Goal: Task Accomplishment & Management: Manage account settings

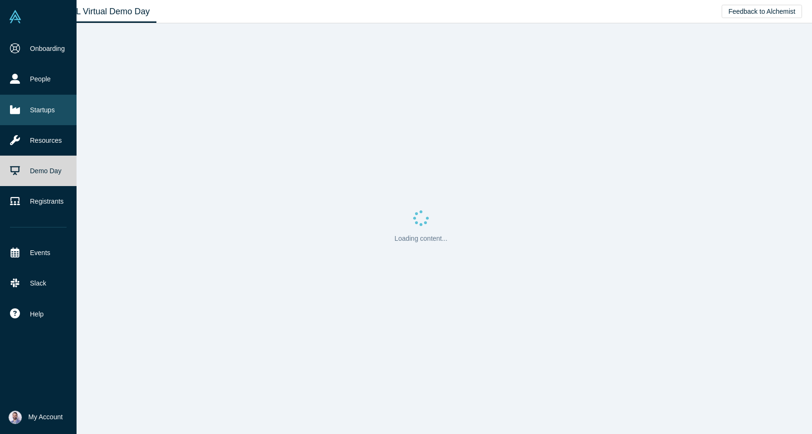
click at [55, 98] on link "Startups" at bounding box center [38, 110] width 77 height 30
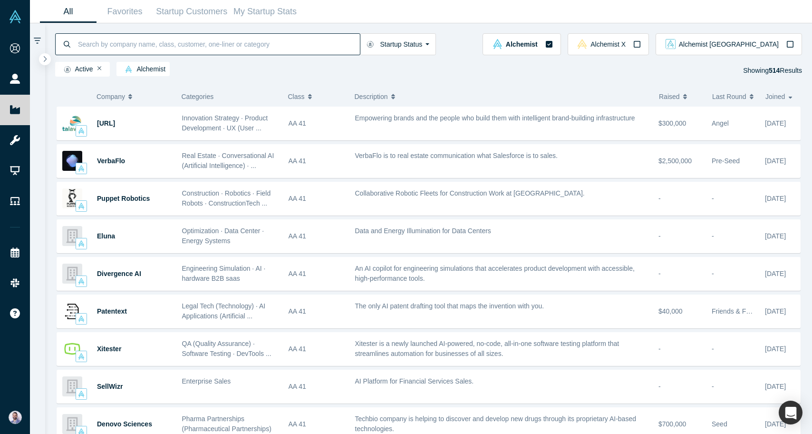
click at [215, 40] on input at bounding box center [218, 44] width 283 height 22
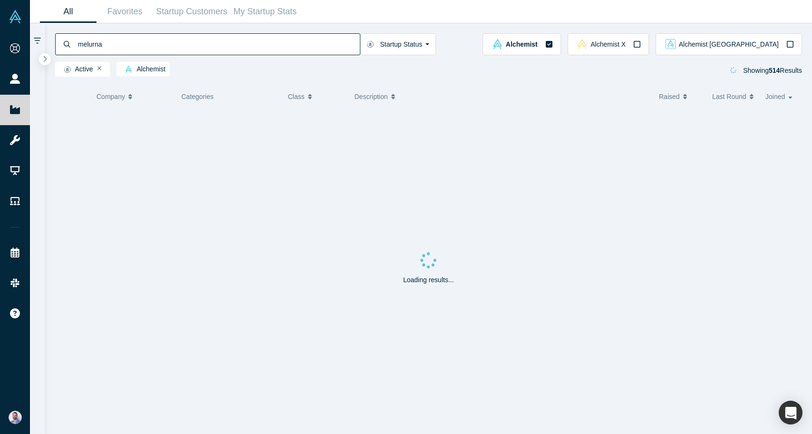
type input "melurna"
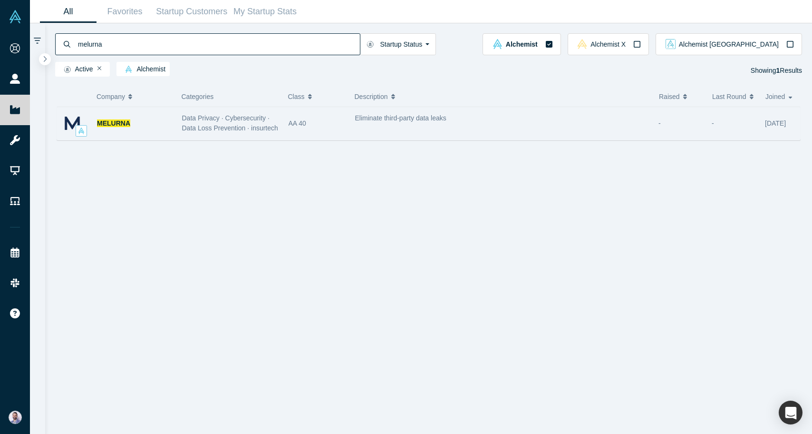
click at [204, 125] on span "Data Privacy · Cybersecurity · Data Loss Prevention · insurtech" at bounding box center [230, 123] width 96 height 18
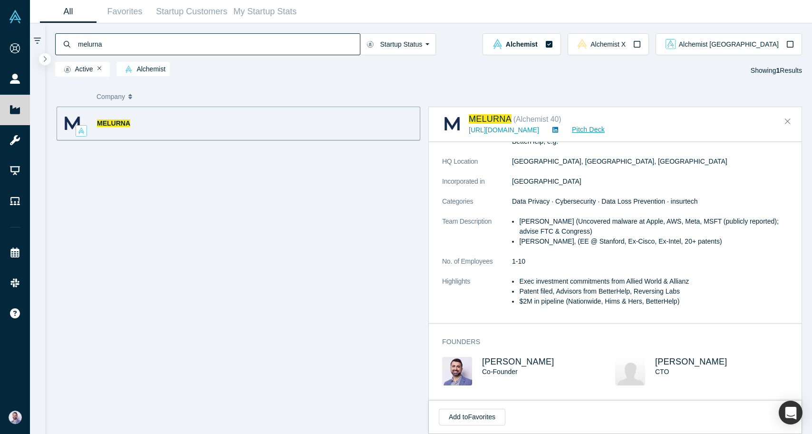
scroll to position [278, 0]
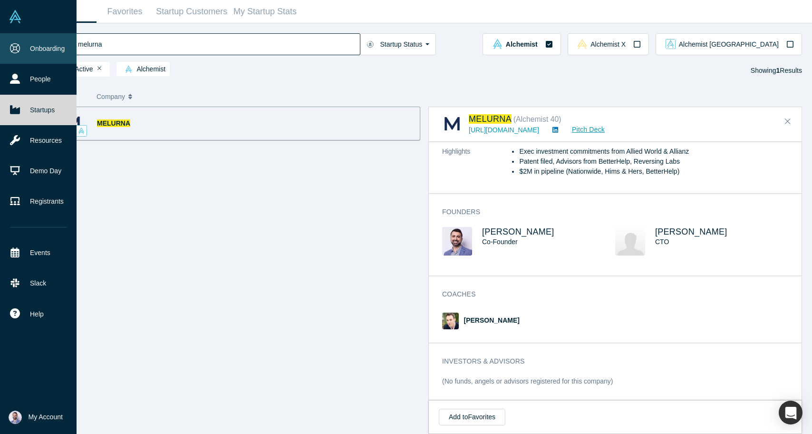
click at [38, 53] on link "Onboarding" at bounding box center [38, 48] width 77 height 30
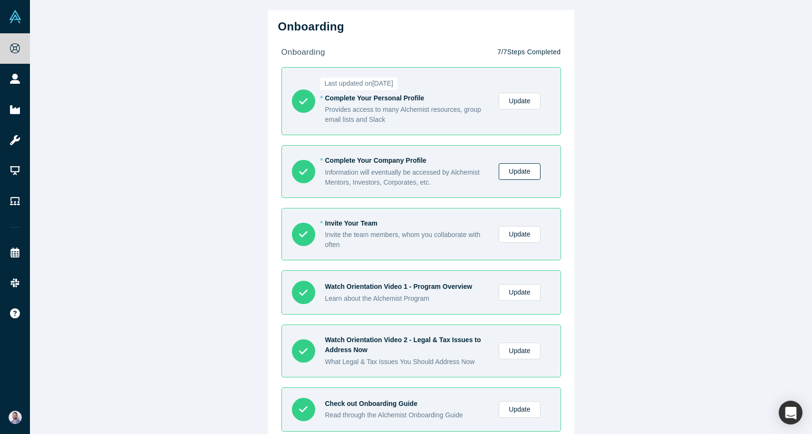
click at [513, 167] on link "Update" at bounding box center [519, 171] width 41 height 17
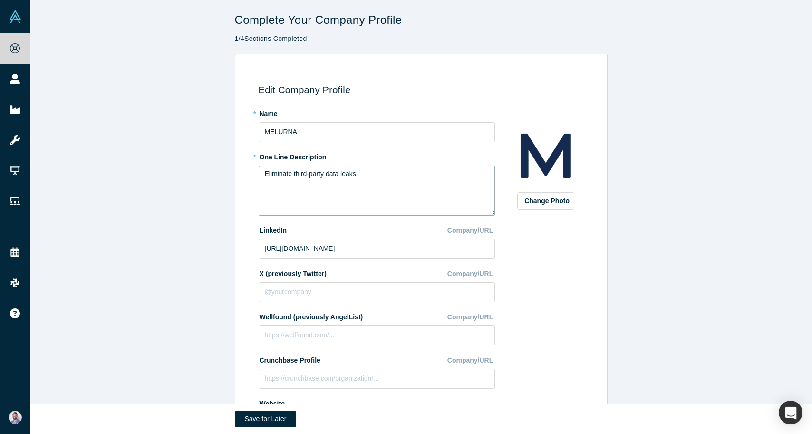
click at [335, 180] on textarea "Eliminate third-party data leaks" at bounding box center [377, 190] width 236 height 50
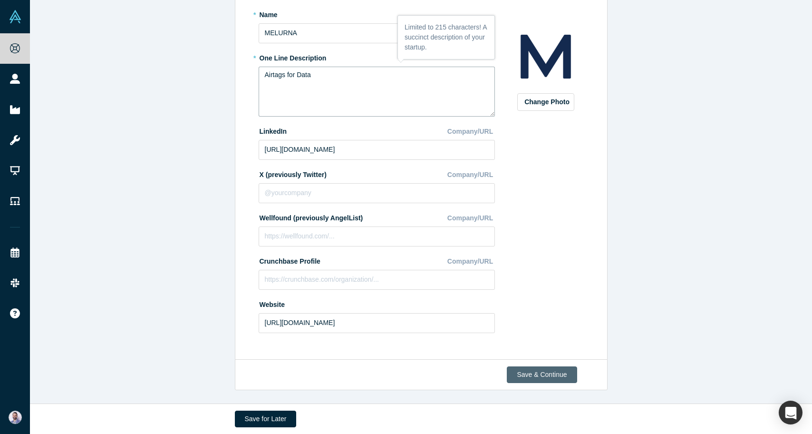
type textarea "Airtags for Data"
click at [548, 369] on button "Save & Continue" at bounding box center [542, 374] width 70 height 17
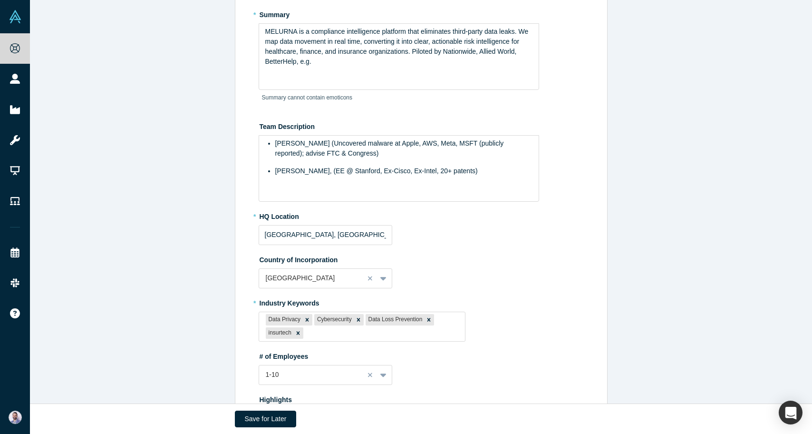
scroll to position [0, 0]
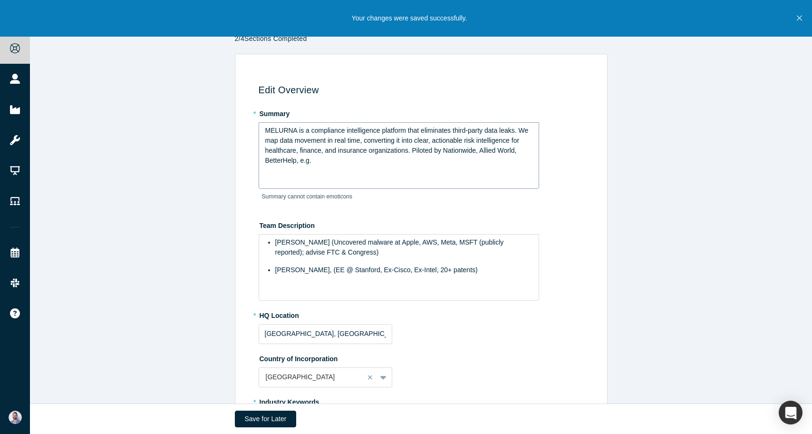
click at [320, 132] on span "MELURNA is a compliance intelligence platform that eliminates third-party data …" at bounding box center [397, 145] width 265 height 38
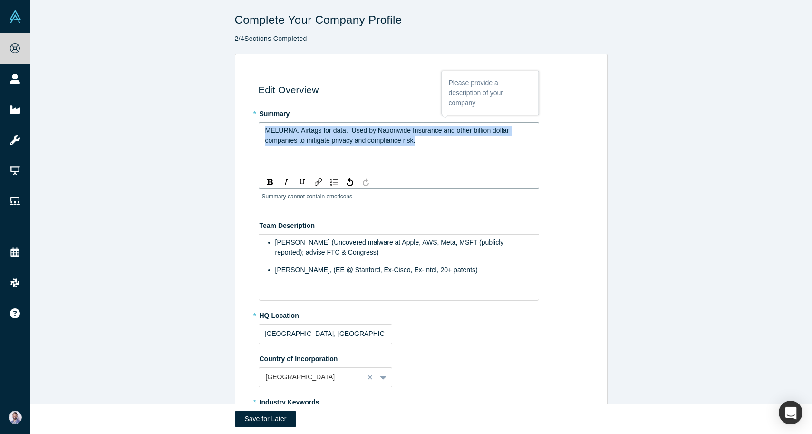
copy span "MELURNA. Airtags for data. Used by Nationwide Insurance and other billion dolla…"
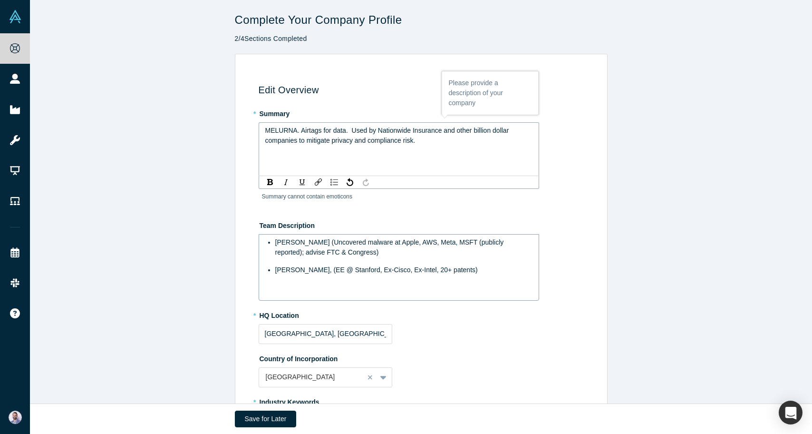
click at [325, 253] on span "Sam Jadali (Uncovered malware at Apple, AWS, Meta, MSFT (publicly reported); ad…" at bounding box center [390, 247] width 231 height 18
click at [281, 243] on span "Sam Jadali (Uncovered malware at Apple, AWS, Meta, MSFT (publicly reported); ad…" at bounding box center [390, 247] width 231 height 18
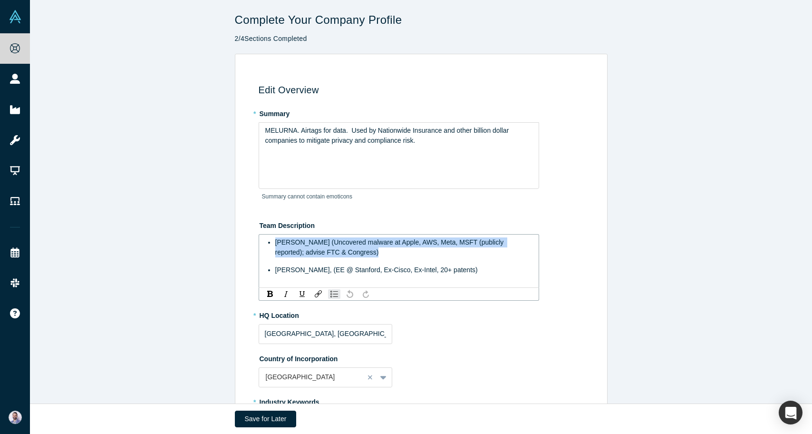
drag, startPoint x: 281, startPoint y: 243, endPoint x: 363, endPoint y: 250, distance: 82.1
click at [363, 250] on div "Sam Jadali (Uncovered malware at Apple, AWS, Meta, MSFT (publicly reported); ad…" at bounding box center [404, 247] width 258 height 20
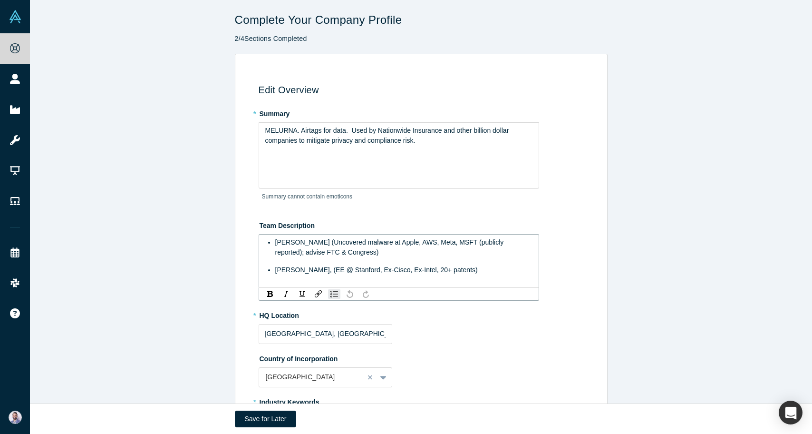
click at [343, 250] on span "Sam Jadali (Uncovered malware at Apple, AWS, Meta, MSFT (publicly reported); ad…" at bounding box center [390, 247] width 231 height 18
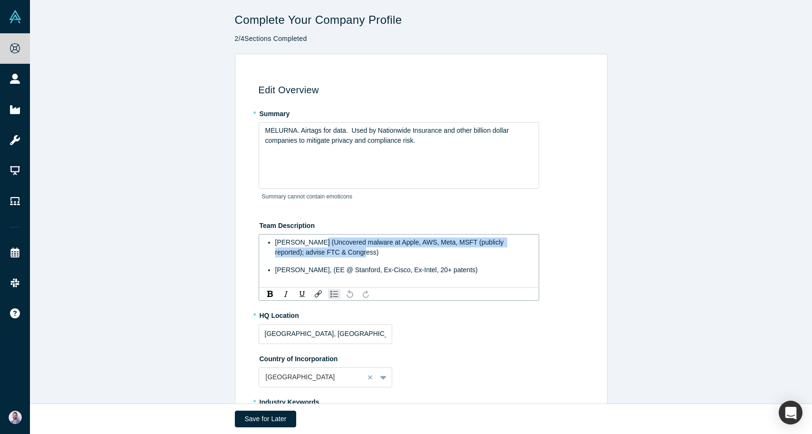
drag, startPoint x: 343, startPoint y: 250, endPoint x: 325, endPoint y: 242, distance: 19.0
click at [325, 242] on span "Sam Jadali (Uncovered malware at Apple, AWS, Meta, MSFT (publicly reported); ad…" at bounding box center [390, 247] width 231 height 18
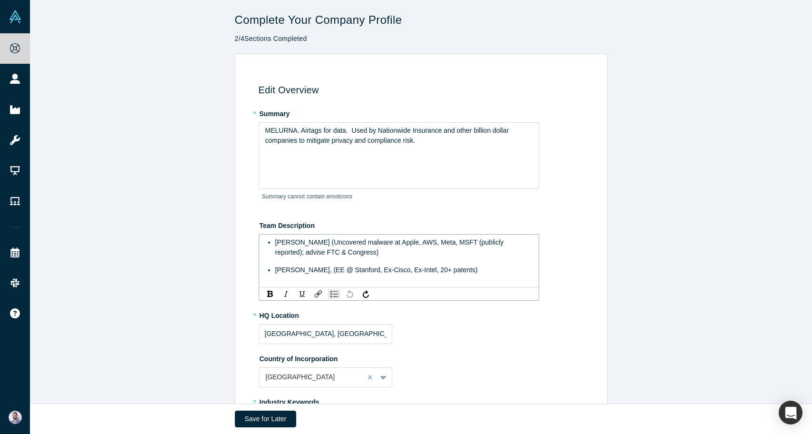
click at [284, 242] on span "Sam Jadali (Uncovered malware at Apple, AWS, Meta, MSFT (publicly reported); ad…" at bounding box center [390, 247] width 231 height 18
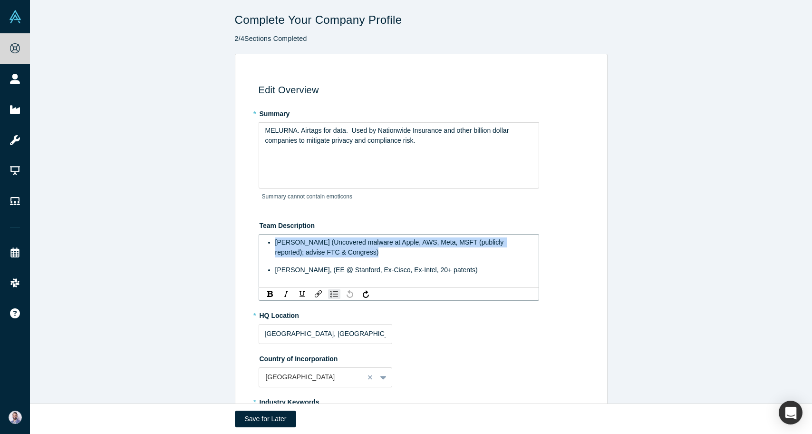
drag, startPoint x: 284, startPoint y: 242, endPoint x: 349, endPoint y: 251, distance: 66.2
click at [349, 251] on div "Sam Jadali (Uncovered malware at Apple, AWS, Meta, MSFT (publicly reported); ad…" at bounding box center [404, 247] width 258 height 20
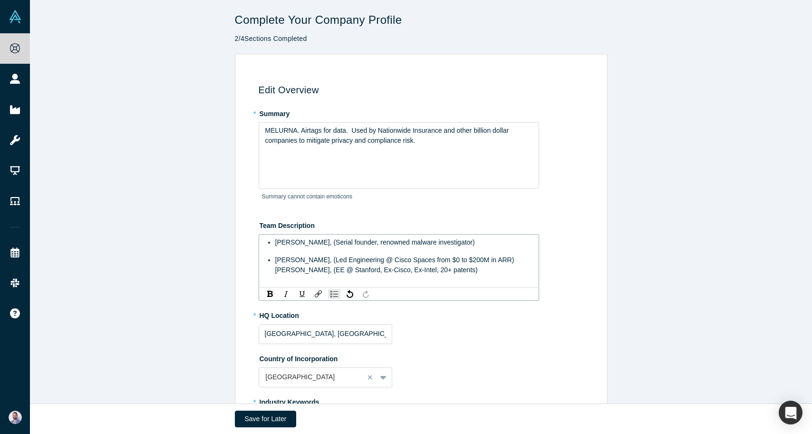
click at [288, 261] on span "Abhishek Bhattacharyya, (Led Engineering @ Cisco Spaces from $0 to $200M in ARR…" at bounding box center [394, 265] width 239 height 18
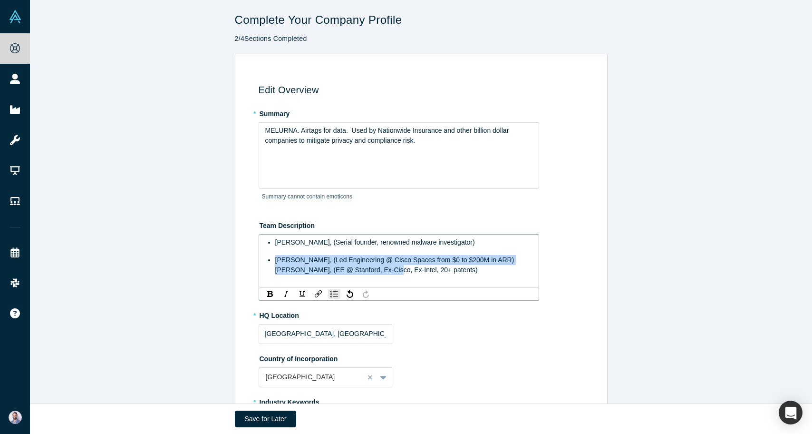
drag, startPoint x: 288, startPoint y: 261, endPoint x: 378, endPoint y: 266, distance: 90.0
click at [377, 266] on span "Abhishek Bhattacharyya, (Led Engineering @ Cisco Spaces from $0 to $200M in ARR…" at bounding box center [394, 265] width 239 height 18
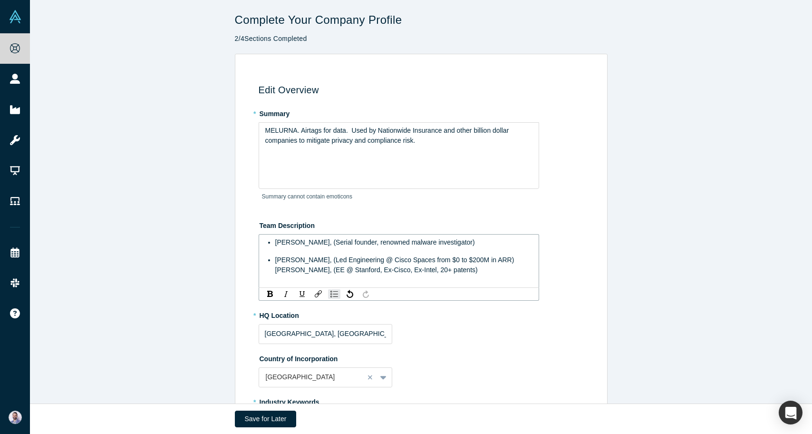
click at [299, 271] on span "Abhishek Bhattacharyya, (Led Engineering @ Cisco Spaces from $0 to $200M in ARR…" at bounding box center [394, 265] width 239 height 18
click at [298, 271] on span "Abhishek Bhattacharyya, (Led Engineering @ Cisco Spaces from $0 to $200M in ARR…" at bounding box center [394, 265] width 239 height 18
drag, startPoint x: 298, startPoint y: 271, endPoint x: 512, endPoint y: 274, distance: 214.5
click at [512, 274] on div "Abhishek Bhattacharyya, (Led Engineering @ Cisco Spaces from $0 to $200M in ARR…" at bounding box center [404, 265] width 258 height 20
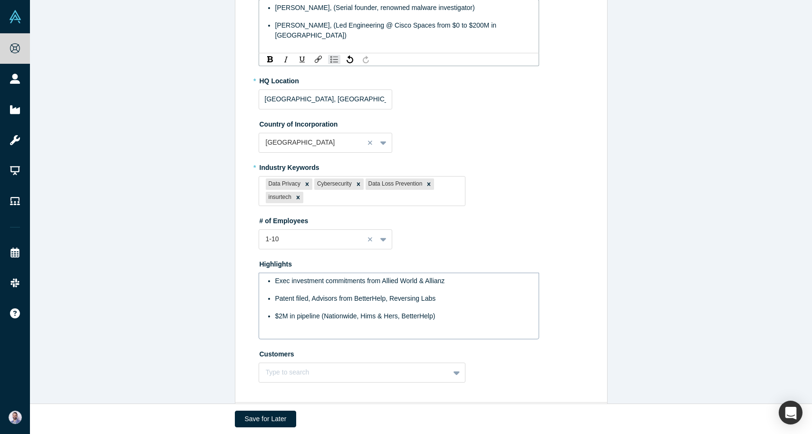
scroll to position [233, 0]
click at [446, 301] on div "Patent filed, Advisors from BetterHelp, Reversing Labs" at bounding box center [404, 299] width 258 height 10
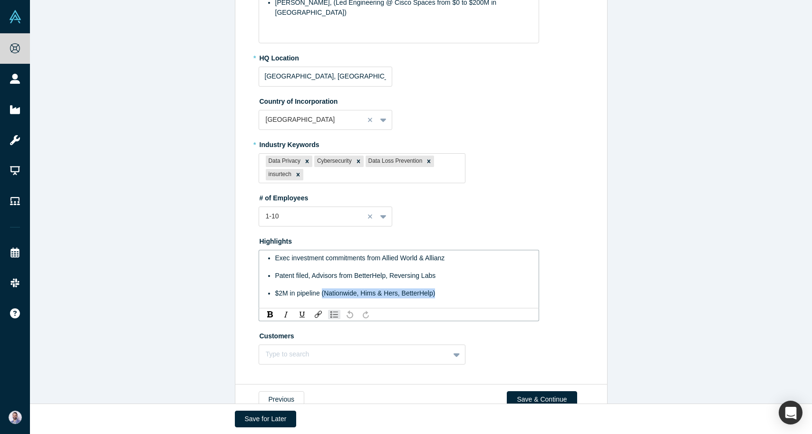
drag, startPoint x: 321, startPoint y: 293, endPoint x: 436, endPoint y: 294, distance: 114.6
click at [436, 294] on div "$2M in pipeline (Nationwide, Hims & Hers, BetterHelp)" at bounding box center [404, 293] width 258 height 10
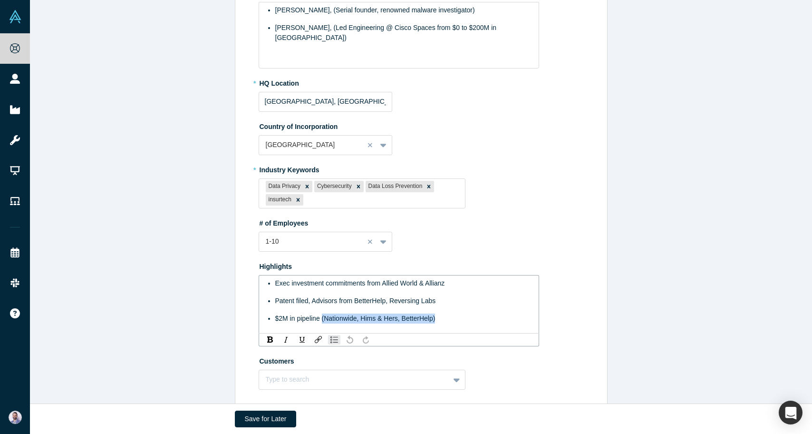
scroll to position [231, 0]
click at [344, 322] on span "$2M in pipeline (Nationwide, Hims & Hers, BetterHelp)" at bounding box center [355, 319] width 160 height 8
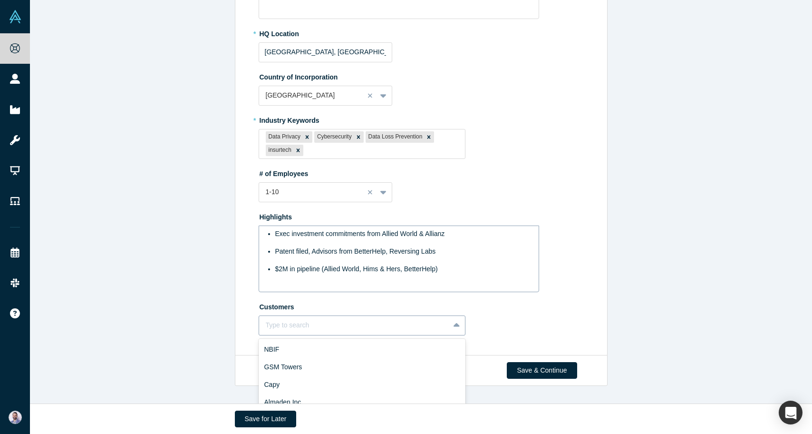
scroll to position [359, 0]
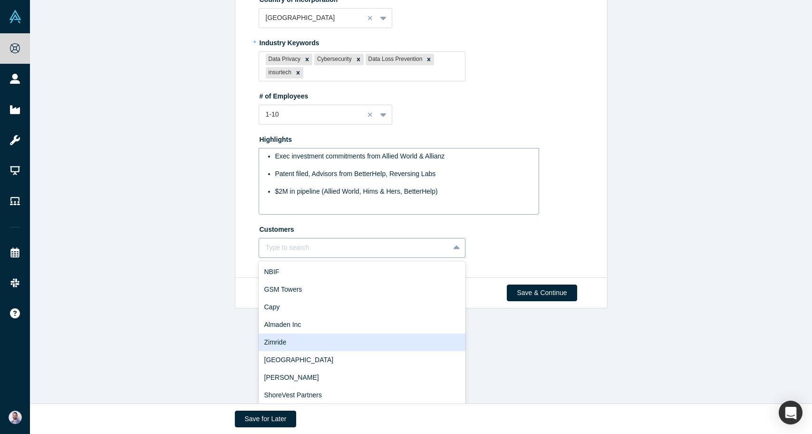
click at [311, 258] on div "Zimride, 5 of 10. 10 results available. Use Up and Down to choose options, pres…" at bounding box center [362, 248] width 207 height 20
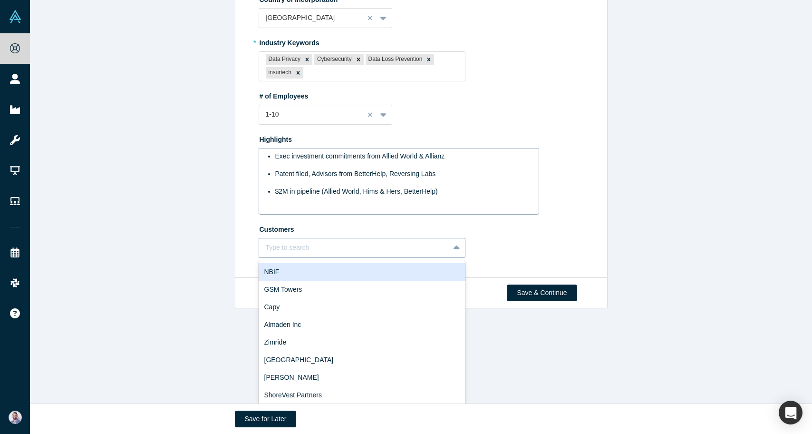
type input "n"
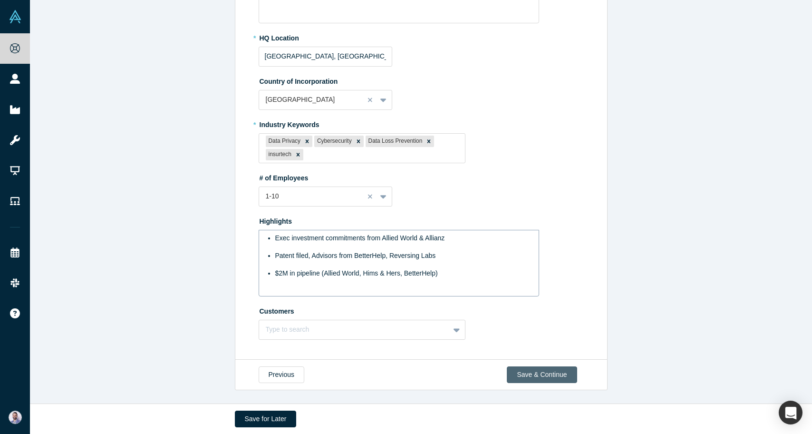
click at [545, 292] on div "Complete Your Company Profile 2 / 4 Sections Completed Edit Overview * Summary …" at bounding box center [421, 201] width 782 height 403
click at [552, 371] on button "Save & Continue" at bounding box center [542, 375] width 70 height 17
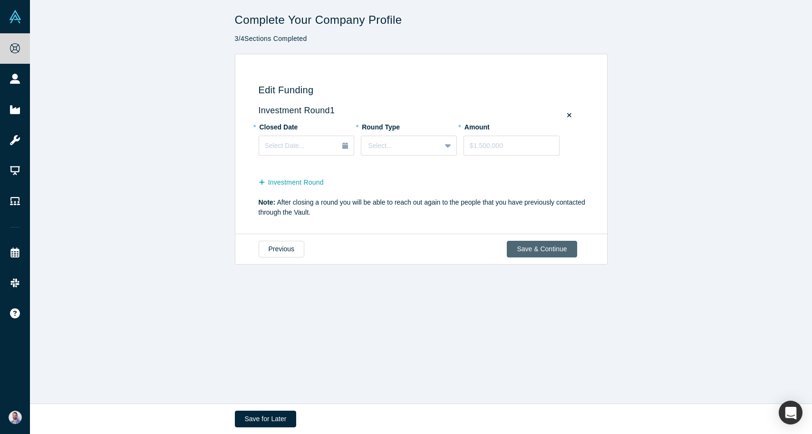
scroll to position [0, 0]
click at [338, 150] on div "Select Date..." at bounding box center [307, 146] width 84 height 10
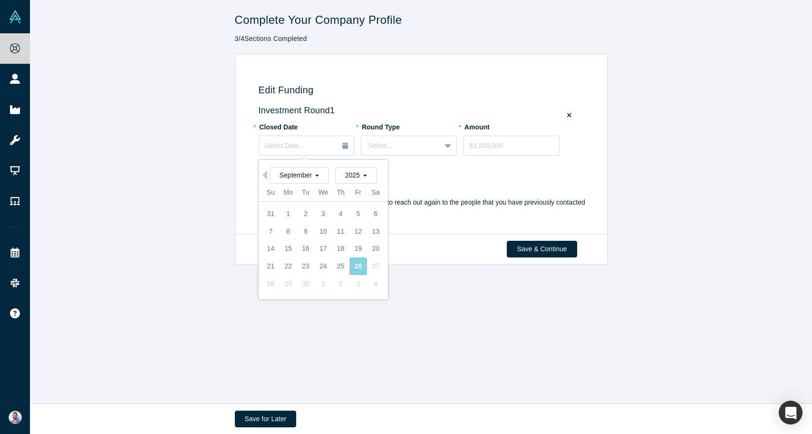
click at [432, 193] on fieldset "Investment Round 1 * Closed Date Select Date... Previous Month September 2025 S…" at bounding box center [423, 152] width 329 height 92
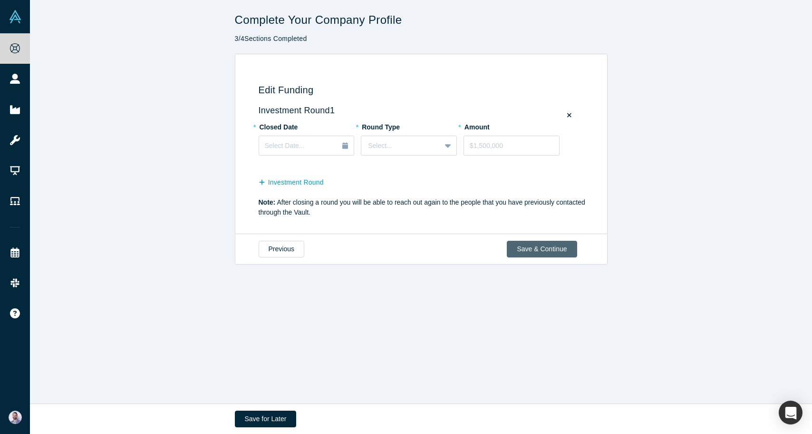
click at [527, 251] on button "Save & Continue" at bounding box center [542, 249] width 70 height 17
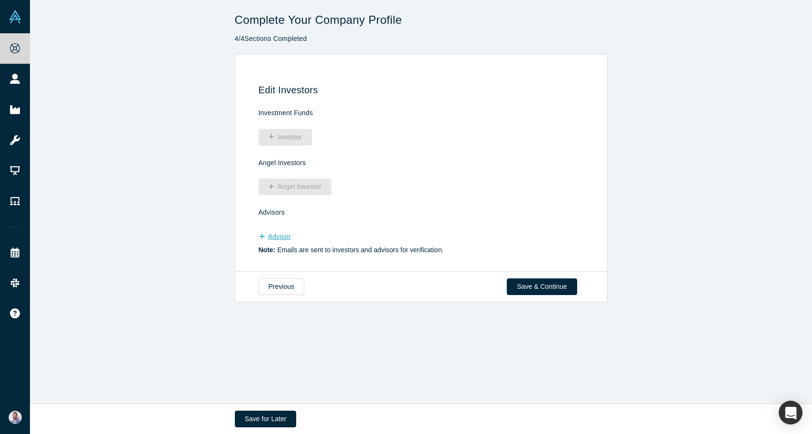
click at [282, 234] on button "Advisor" at bounding box center [280, 236] width 42 height 17
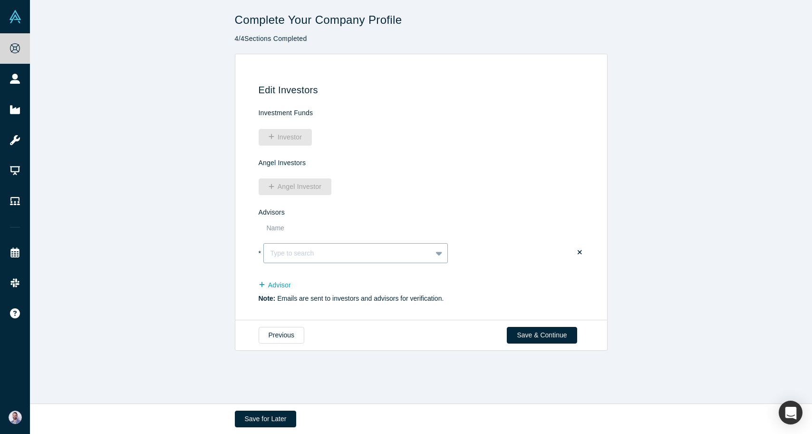
click at [301, 250] on div at bounding box center [348, 253] width 155 height 10
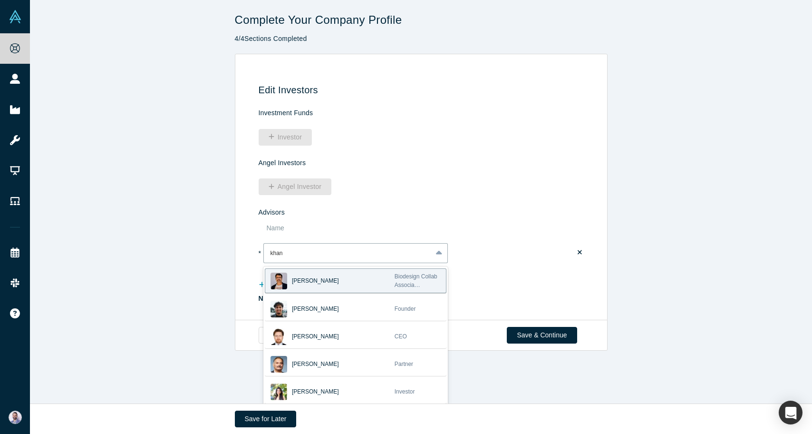
scroll to position [6, 0]
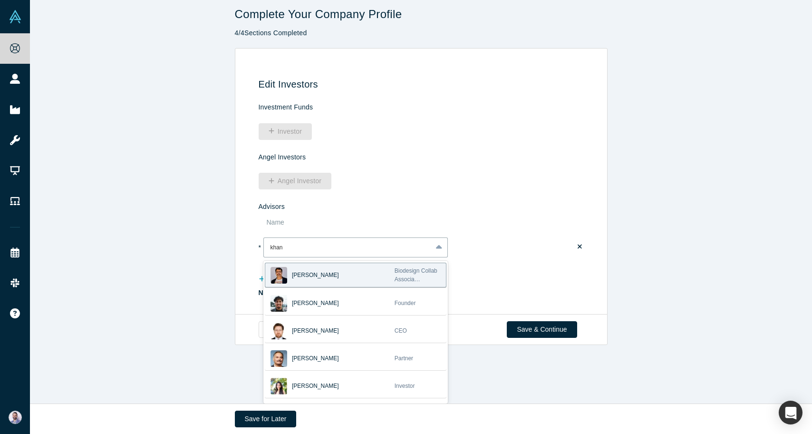
type input "khan"
click at [455, 231] on th "Name" at bounding box center [386, 223] width 246 height 19
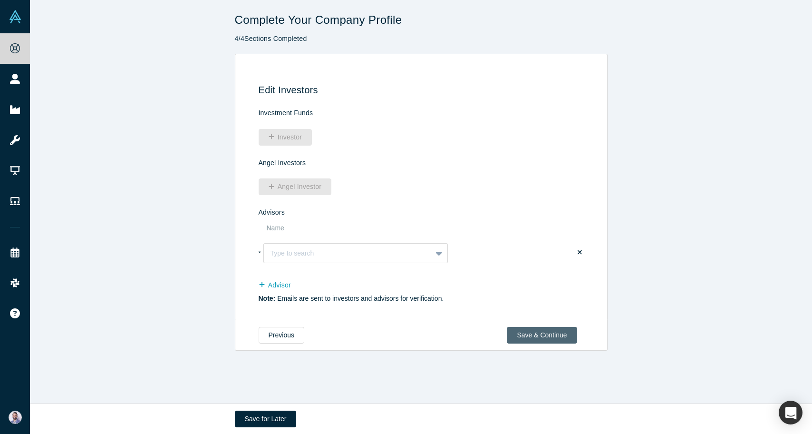
click at [564, 337] on button "Save & Continue" at bounding box center [542, 335] width 70 height 17
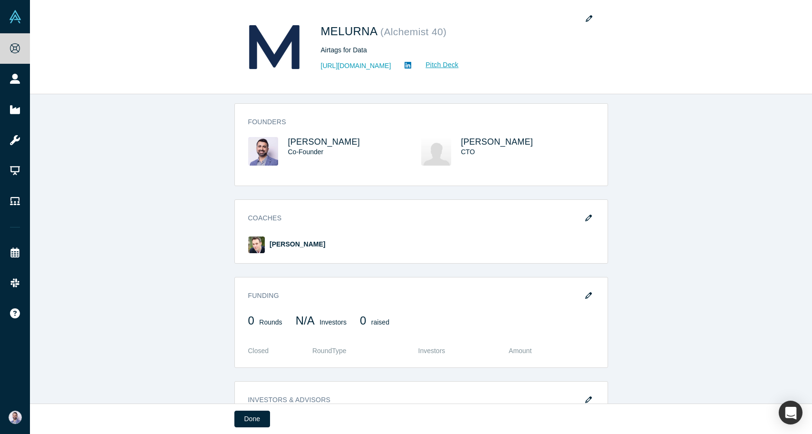
scroll to position [464, 0]
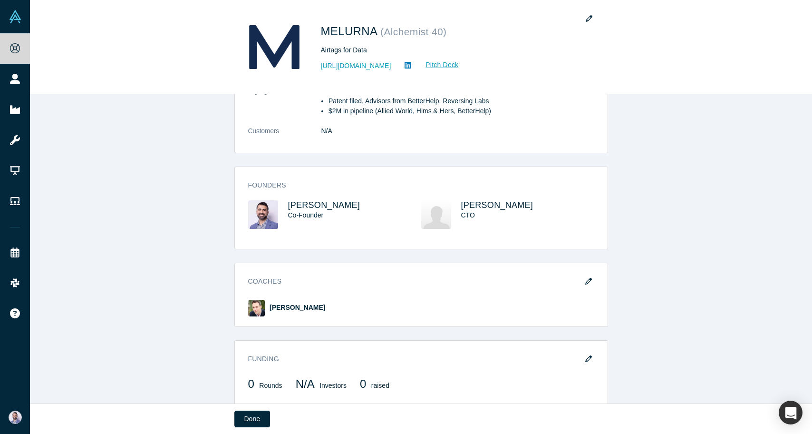
scroll to position [199, 0]
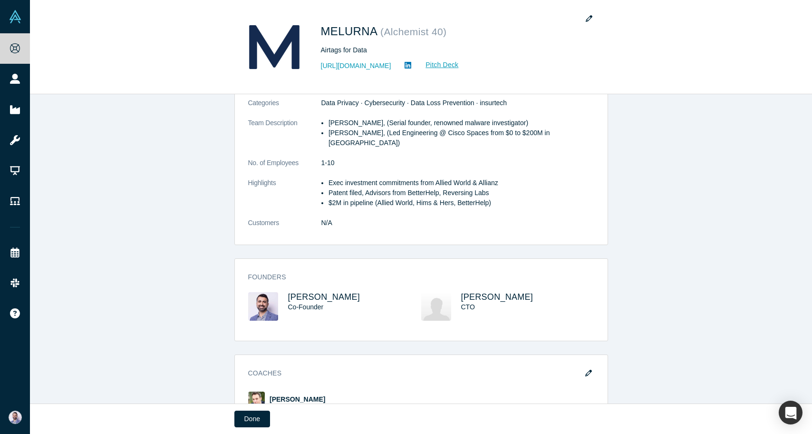
click at [537, 302] on div "CTO" at bounding box center [519, 307] width 116 height 10
click at [530, 292] on span "Abhishek Bhattacharyya" at bounding box center [497, 297] width 72 height 10
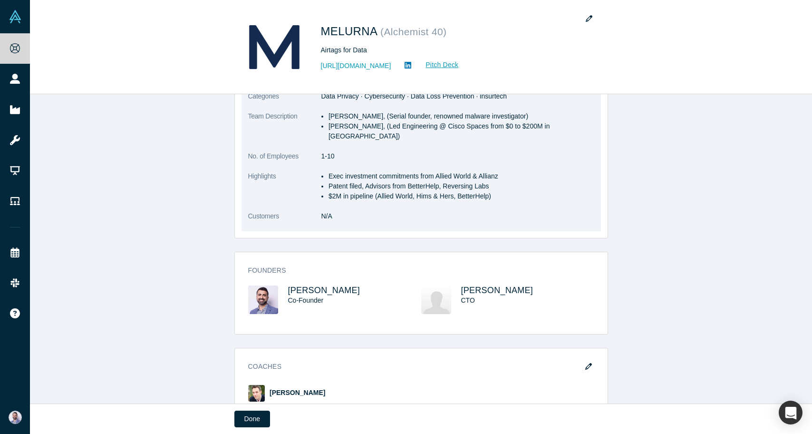
scroll to position [273, 0]
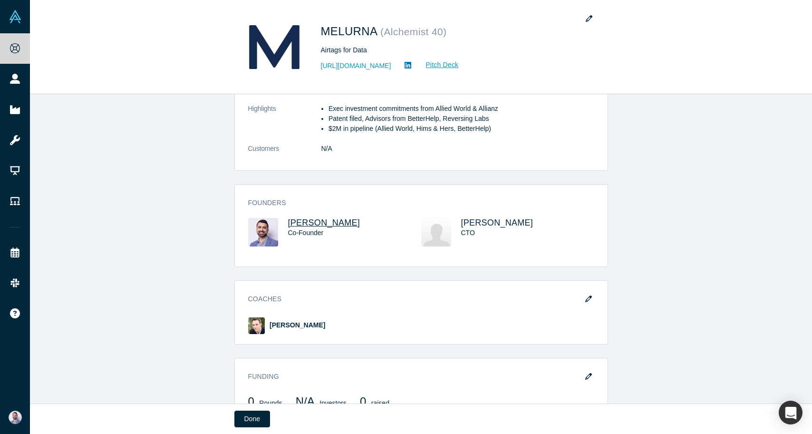
click at [291, 218] on span "Sam Jadali" at bounding box center [324, 223] width 72 height 10
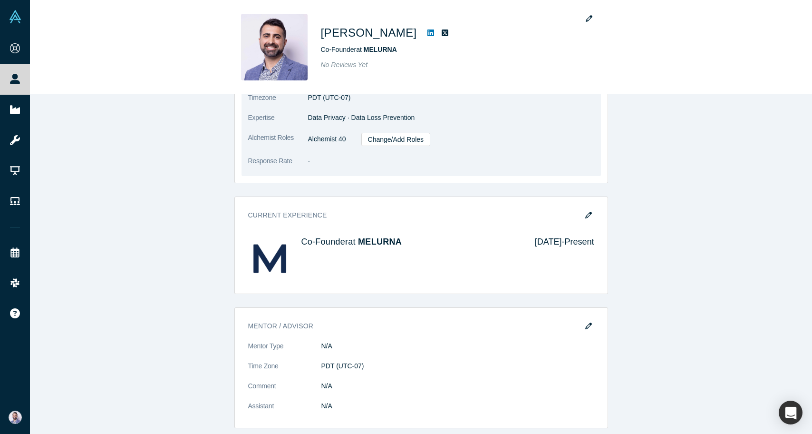
scroll to position [281, 0]
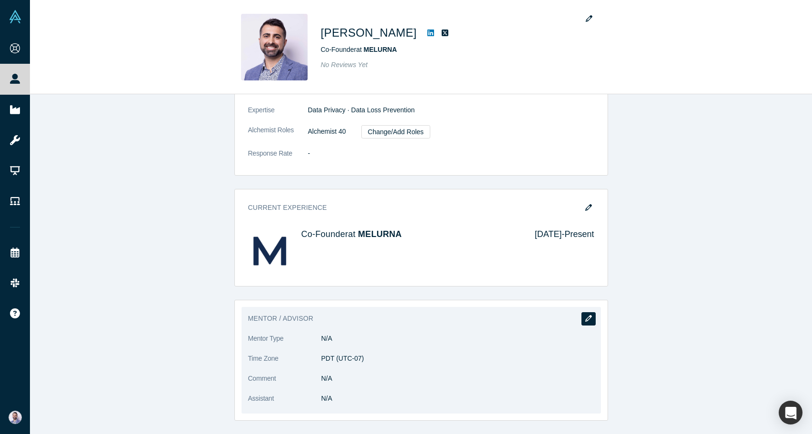
click at [590, 318] on icon "button" at bounding box center [588, 318] width 7 height 7
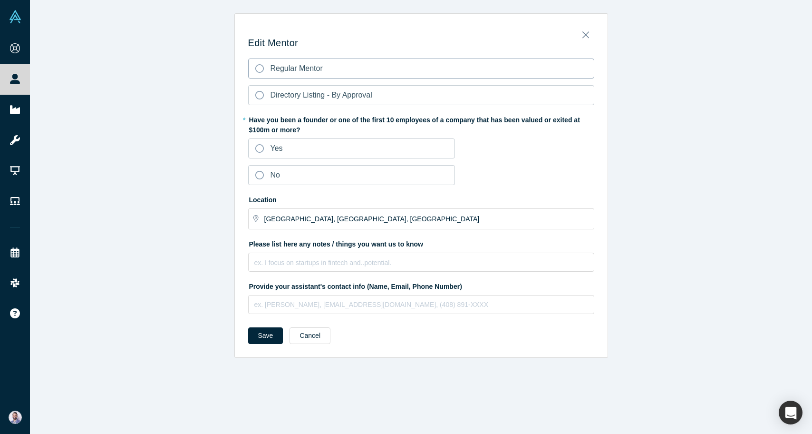
click at [295, 76] on label "Regular Mentor" at bounding box center [421, 68] width 346 height 20
click at [0, 0] on input "Regular Mentor" at bounding box center [0, 0] width 0 height 0
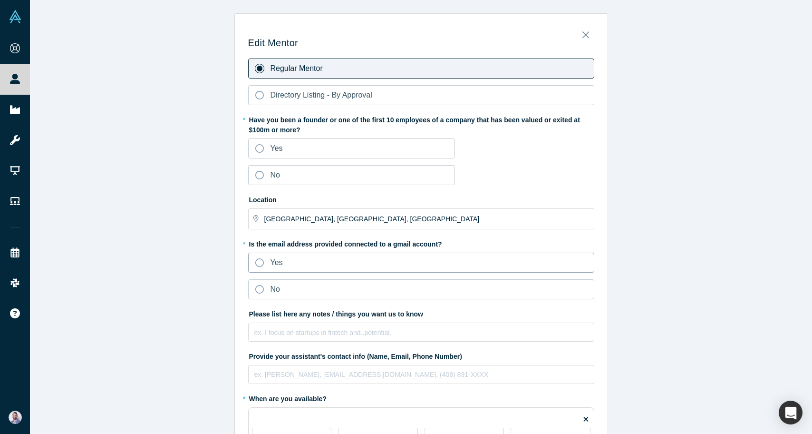
click at [298, 253] on label "Yes" at bounding box center [421, 262] width 346 height 20
click at [0, 0] on input "Yes" at bounding box center [0, 0] width 0 height 0
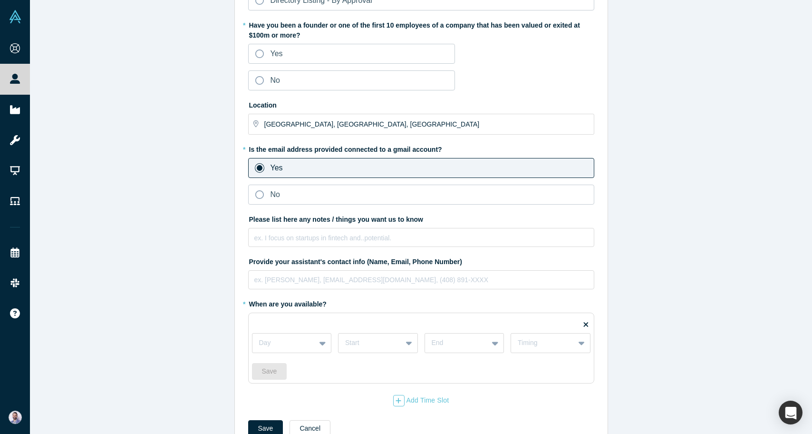
scroll to position [125, 0]
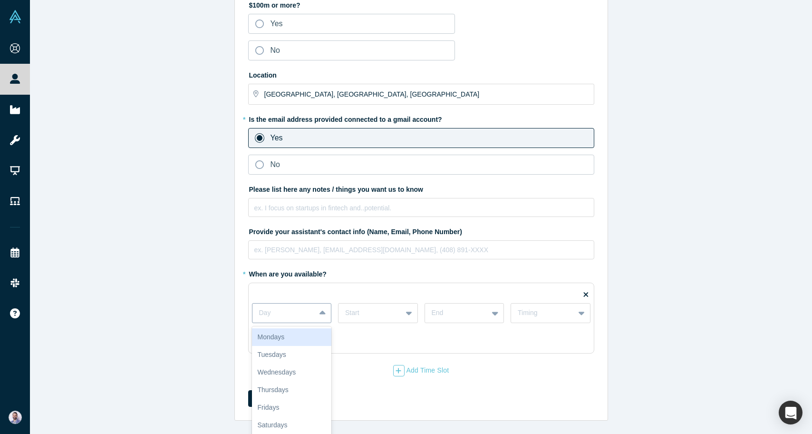
click at [296, 313] on div "Mondays, 1 of 7. 7 results available. Use Up and Down to choose options, press …" at bounding box center [292, 313] width 80 height 20
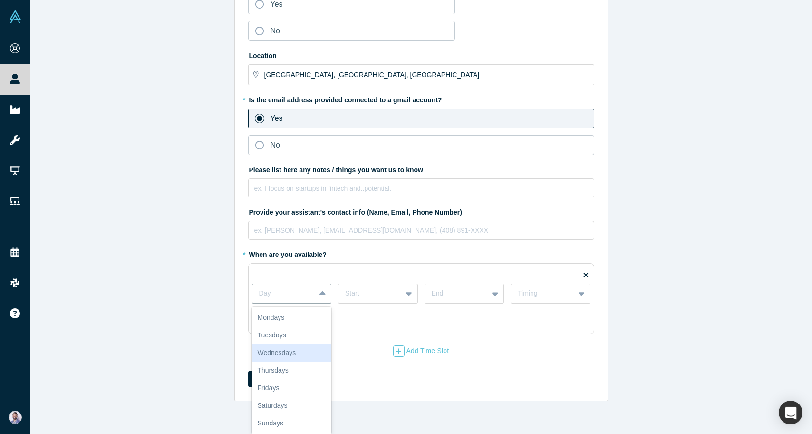
click at [309, 358] on div "Wednesdays" at bounding box center [292, 353] width 80 height 18
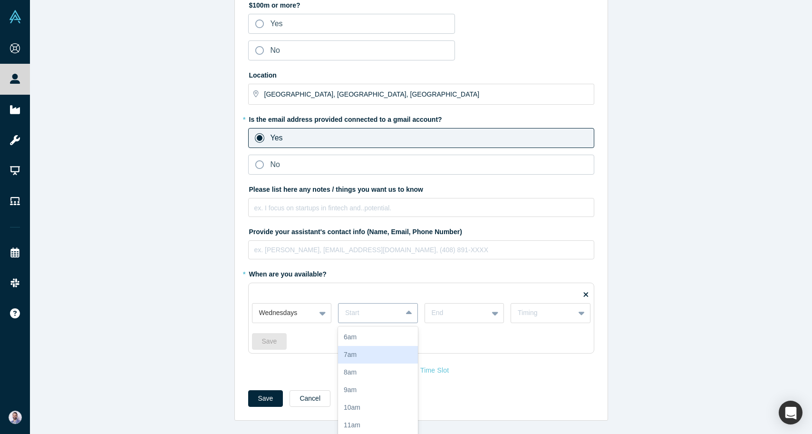
scroll to position [160, 0]
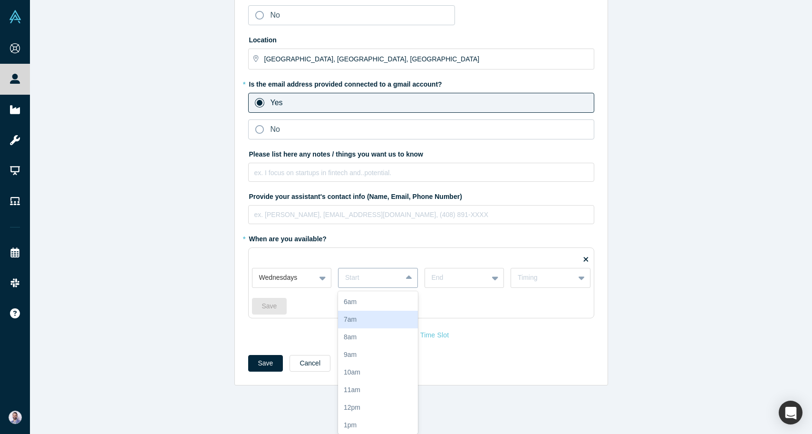
click at [361, 288] on div "7am, 2 of 17. 17 results available. Use Up and Down to choose options, press En…" at bounding box center [378, 278] width 80 height 20
click at [372, 322] on div "7am" at bounding box center [378, 319] width 80 height 18
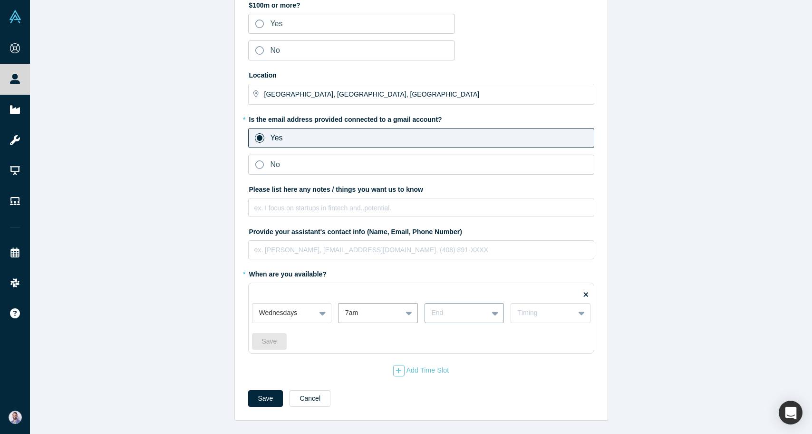
click at [448, 316] on div "End" at bounding box center [465, 313] width 80 height 20
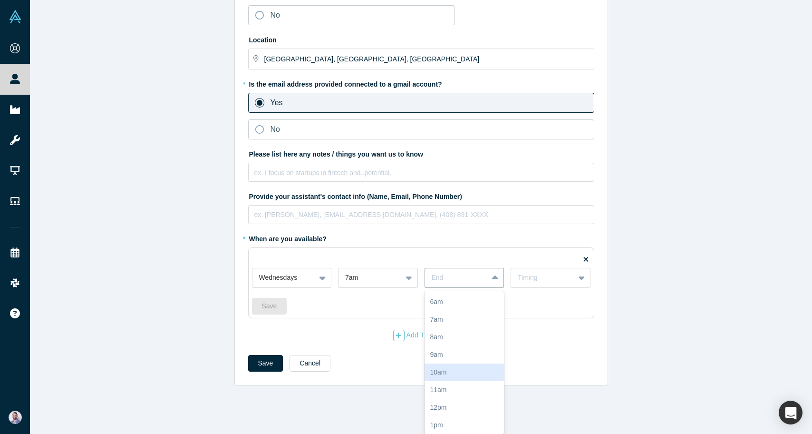
click at [458, 377] on div "10am" at bounding box center [465, 372] width 80 height 18
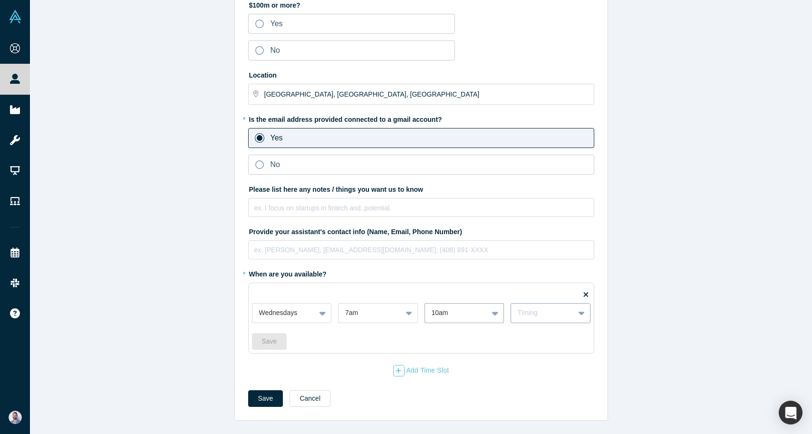
click at [537, 306] on div "Timing" at bounding box center [551, 313] width 80 height 20
click at [525, 341] on div "Weekly" at bounding box center [551, 337] width 80 height 18
click at [254, 399] on button "Save" at bounding box center [265, 398] width 35 height 17
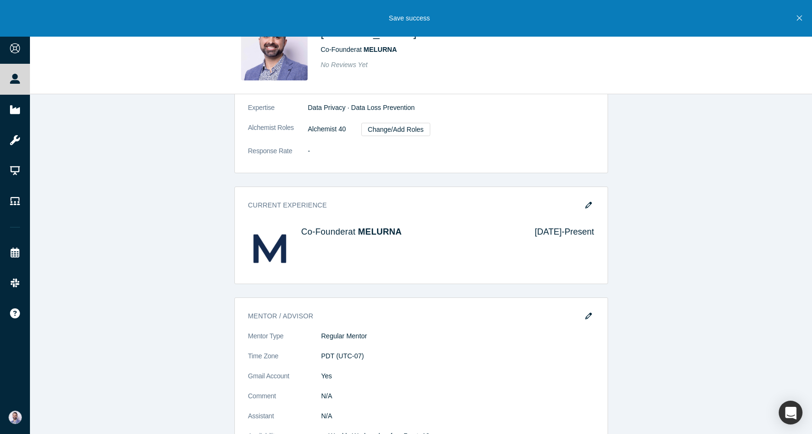
scroll to position [321, 0]
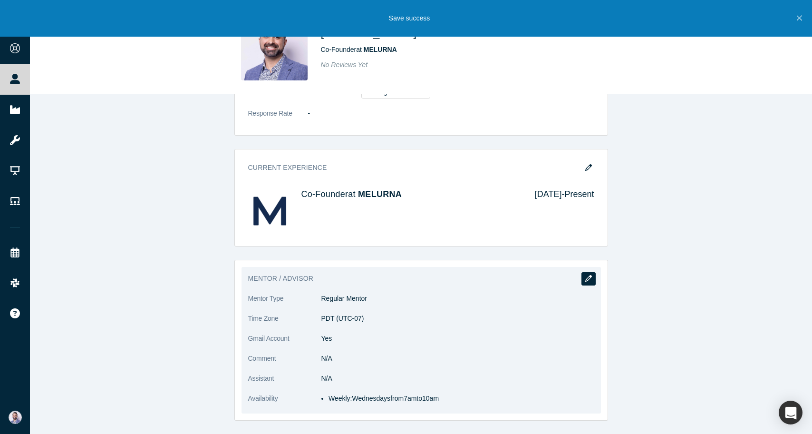
click at [588, 283] on button "button" at bounding box center [589, 278] width 14 height 13
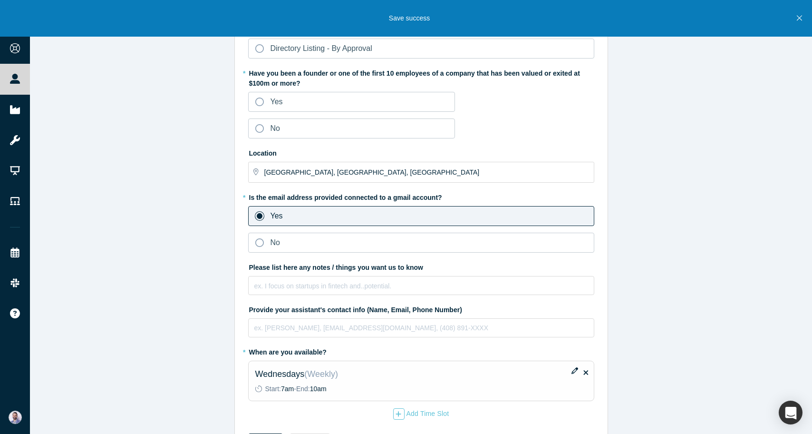
scroll to position [90, 0]
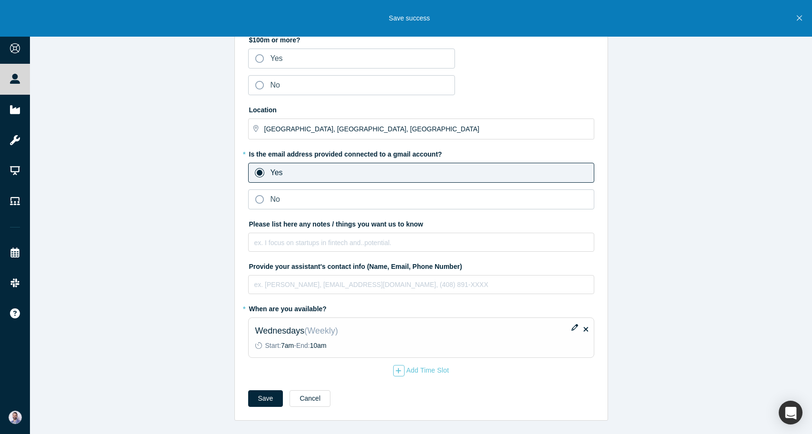
click at [572, 328] on icon "button" at bounding box center [575, 327] width 7 height 7
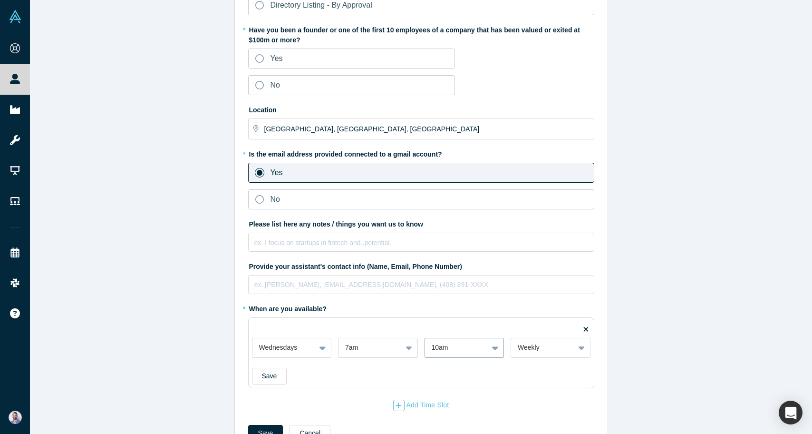
click at [452, 346] on div "10am" at bounding box center [465, 348] width 80 height 20
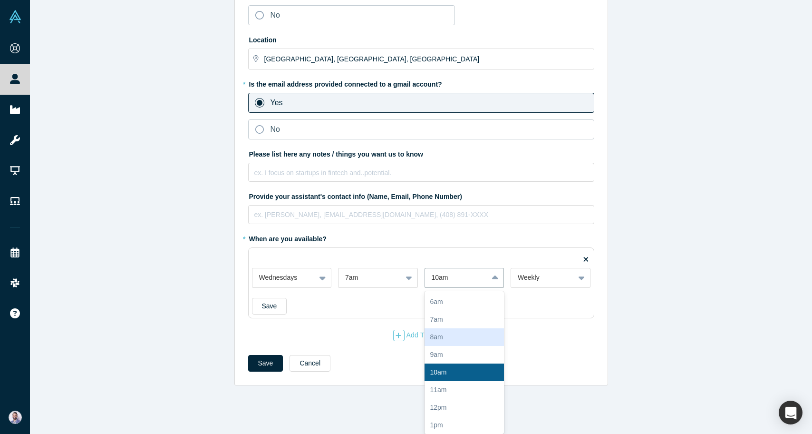
click at [451, 340] on div "8am" at bounding box center [465, 337] width 80 height 18
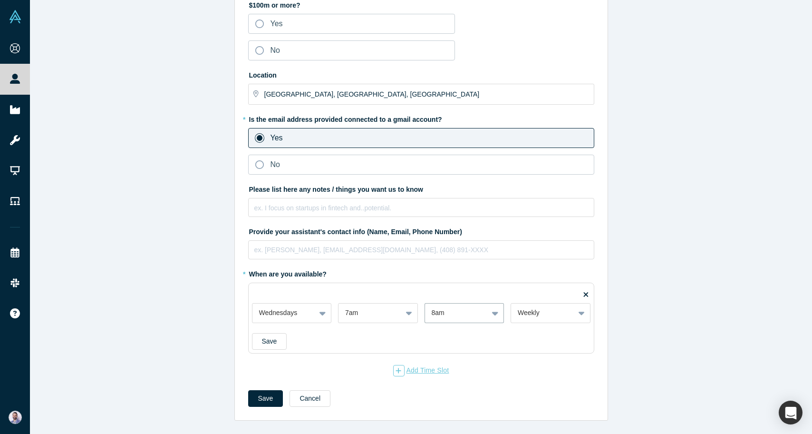
click at [421, 368] on div "Add Time Slot" at bounding box center [421, 370] width 56 height 11
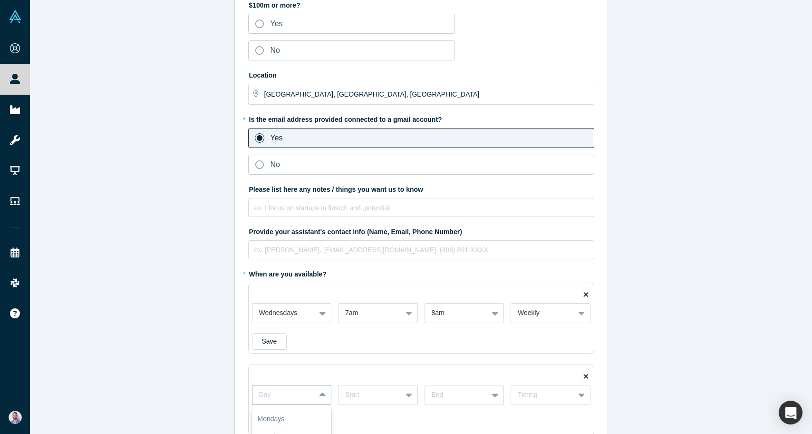
scroll to position [226, 0]
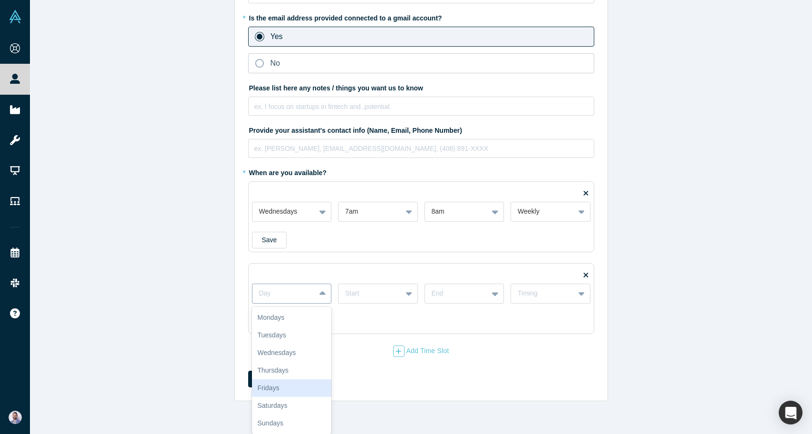
click at [299, 303] on div "Fridays, 5 of 7. 7 results available. Use Up and Down to choose options, press …" at bounding box center [292, 293] width 80 height 20
click at [299, 370] on div "Thursdays" at bounding box center [292, 370] width 80 height 18
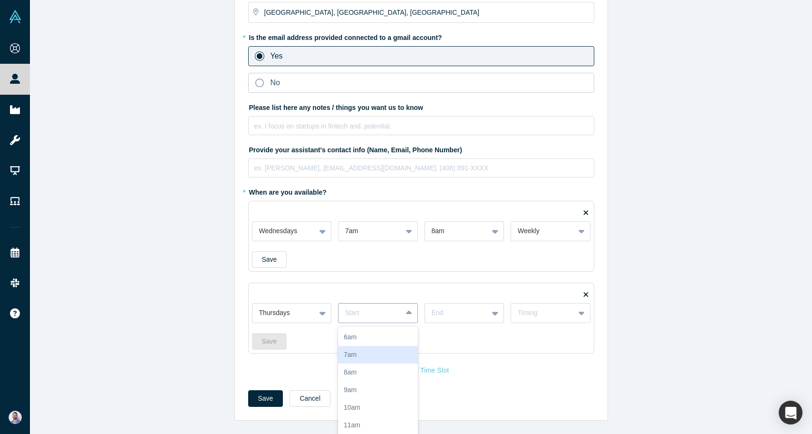
scroll to position [242, 0]
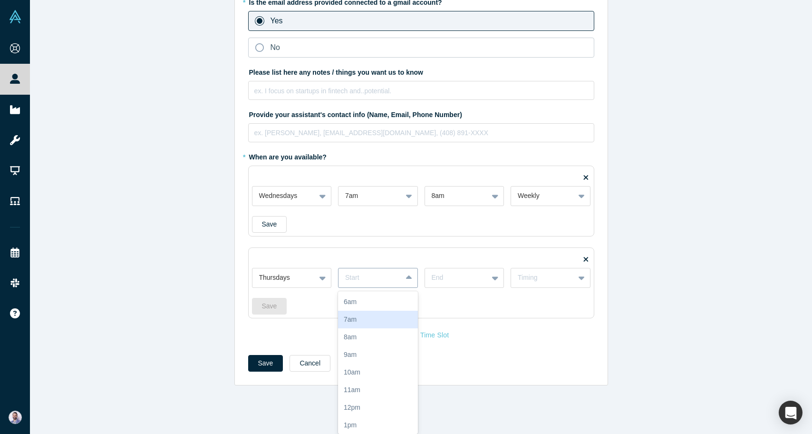
click at [366, 288] on div "7am, 2 of 17. 17 results available. Use Up and Down to choose options, press En…" at bounding box center [378, 278] width 80 height 20
click at [390, 378] on div "10am" at bounding box center [378, 372] width 80 height 18
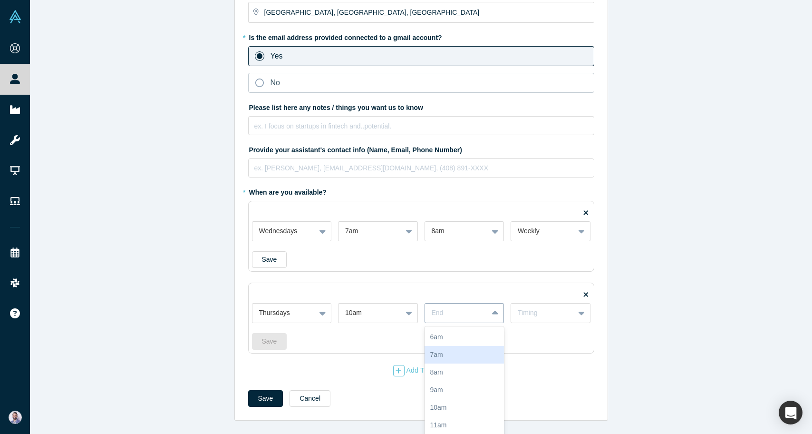
click at [457, 318] on div "7am, 2 of 17. 17 results available. Use Up and Down to choose options, press En…" at bounding box center [465, 313] width 80 height 20
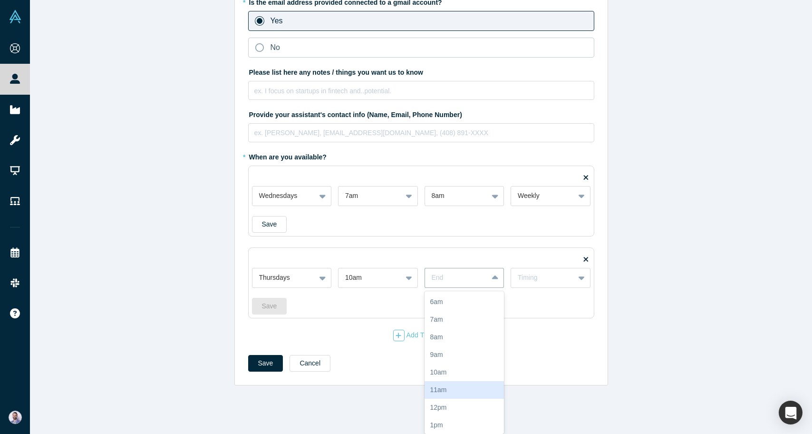
click at [454, 399] on div "12pm" at bounding box center [465, 407] width 80 height 18
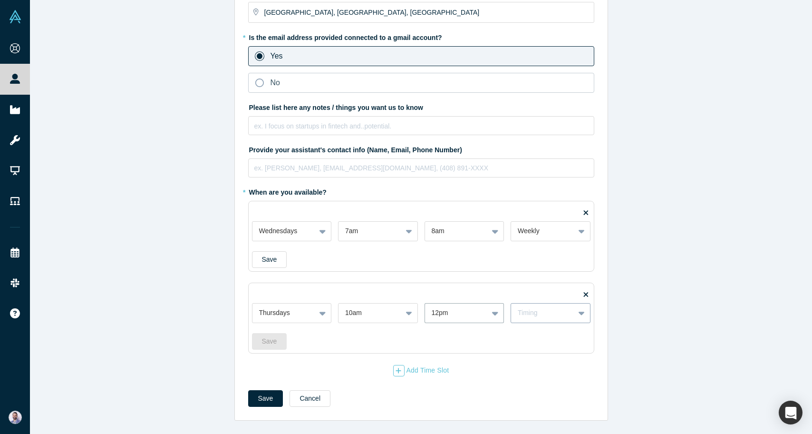
click at [558, 322] on div "Timing" at bounding box center [551, 313] width 80 height 20
click at [550, 349] on div "Bi-Weekly" at bounding box center [551, 355] width 80 height 18
click at [549, 318] on div "Bi-Weekly" at bounding box center [542, 313] width 63 height 12
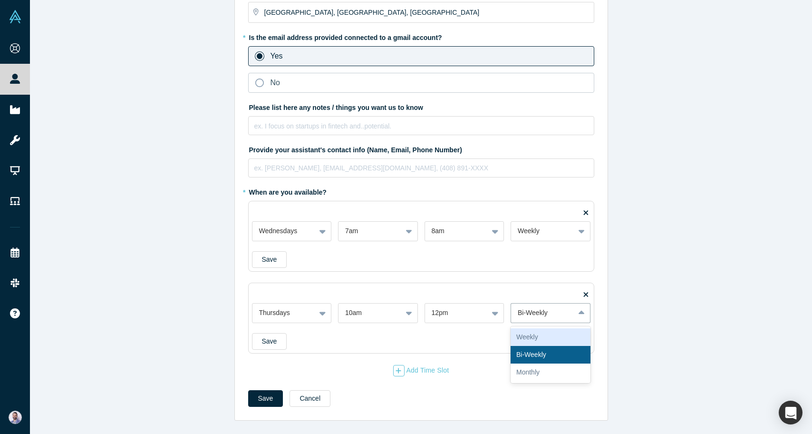
click at [539, 343] on div "Weekly" at bounding box center [551, 337] width 80 height 18
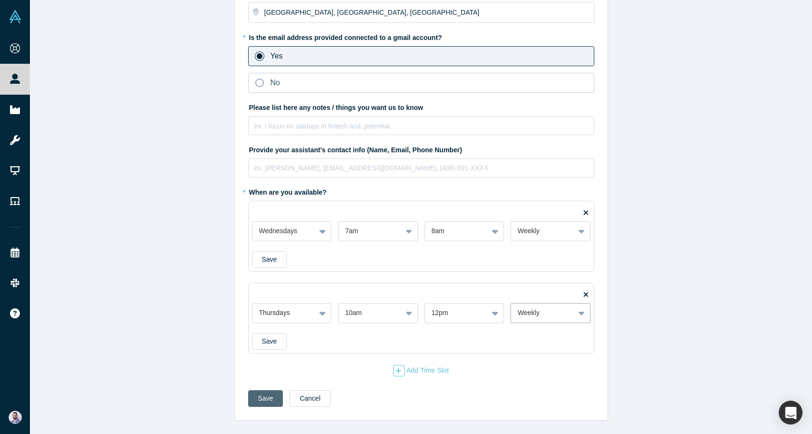
click at [269, 400] on button "Save" at bounding box center [265, 398] width 35 height 17
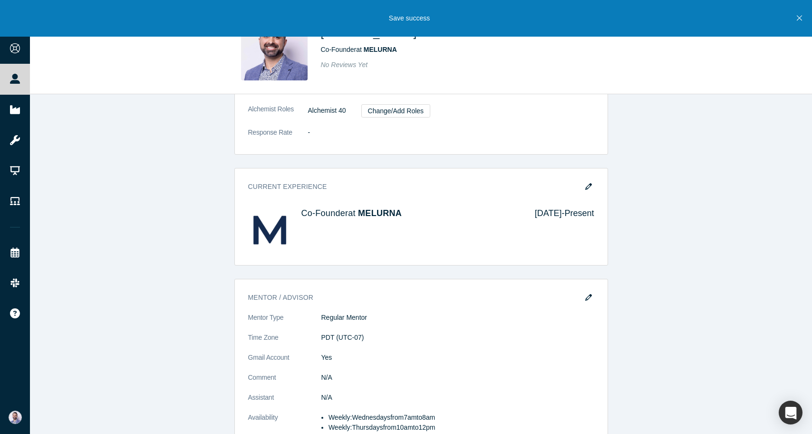
scroll to position [331, 0]
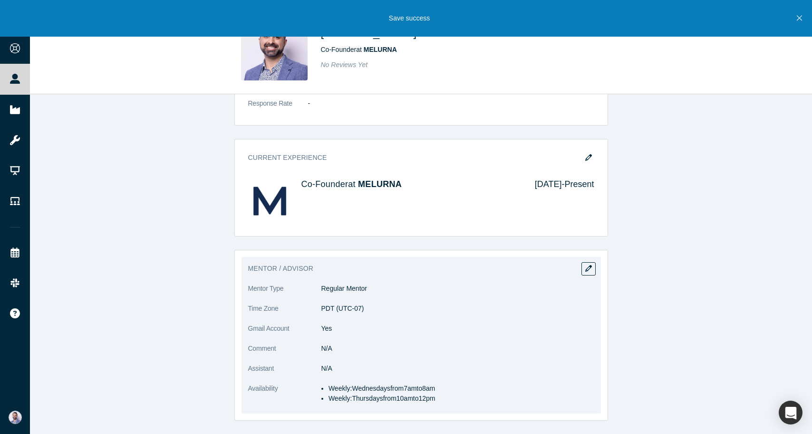
click at [601, 265] on div "Mentor / Advisor Mentor Type Regular Mentor Time Zone PDT (UTC-07) Gmail Accoun…" at bounding box center [421, 335] width 374 height 171
click at [591, 270] on icon "button" at bounding box center [588, 268] width 7 height 7
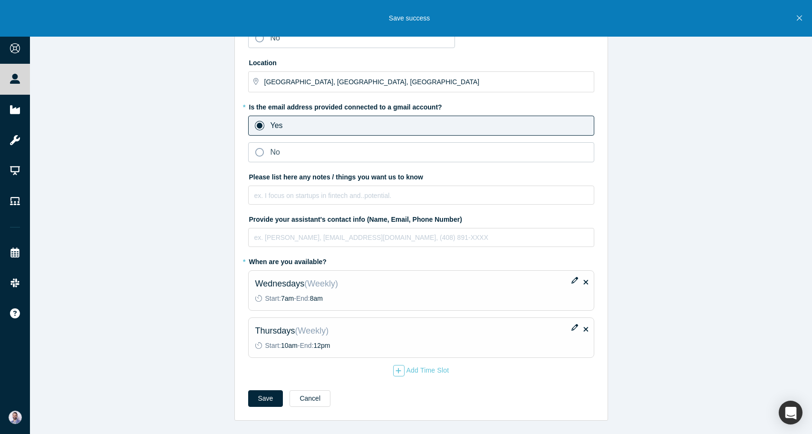
scroll to position [0, 0]
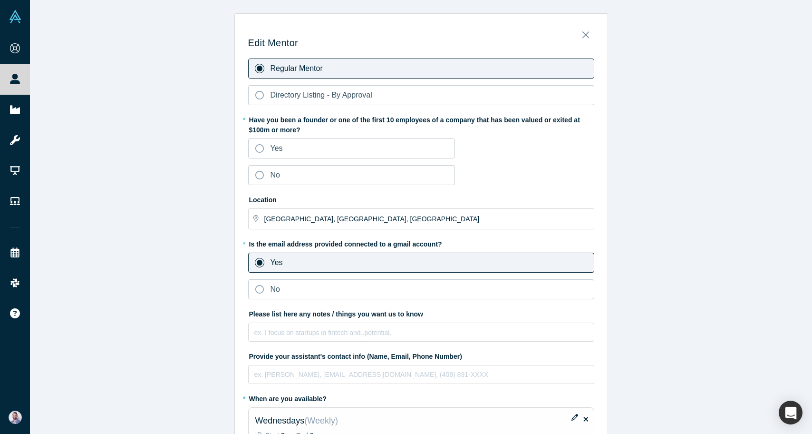
click at [315, 68] on span "Regular Mentor" at bounding box center [297, 68] width 52 height 8
click at [0, 0] on input "Regular Mentor" at bounding box center [0, 0] width 0 height 0
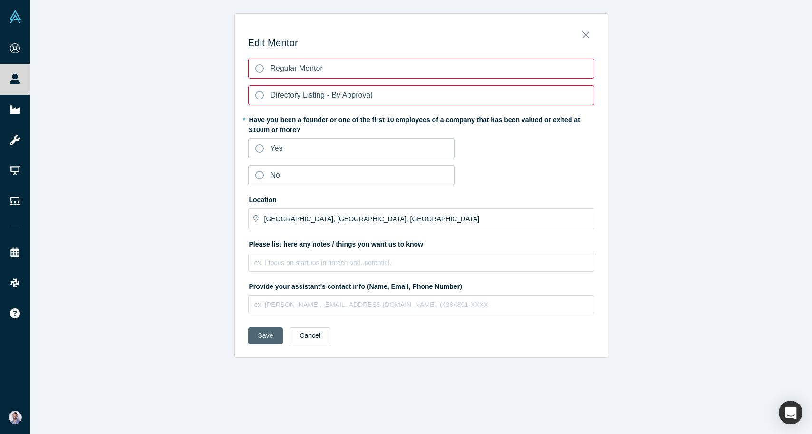
click at [270, 329] on form "Regular Mentor Directory Listing - By Approval * Have you been a founder or one…" at bounding box center [421, 204] width 346 height 292
click at [270, 329] on button "Save" at bounding box center [265, 335] width 35 height 17
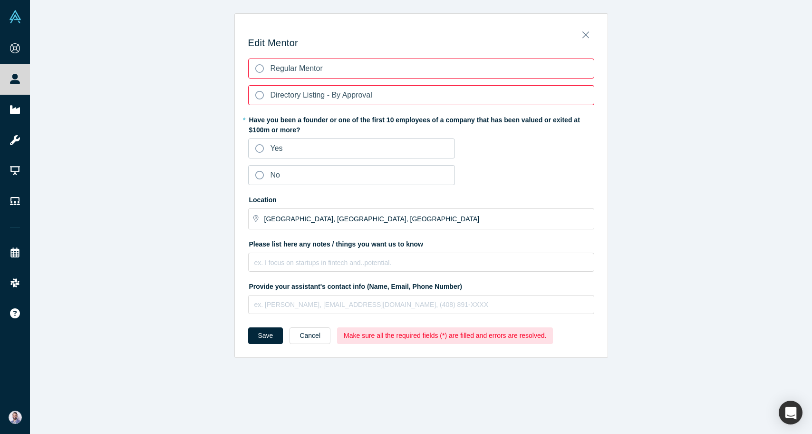
click at [274, 74] on div "Regular Mentor" at bounding box center [297, 68] width 52 height 11
click at [0, 0] on input "Regular Mentor" at bounding box center [0, 0] width 0 height 0
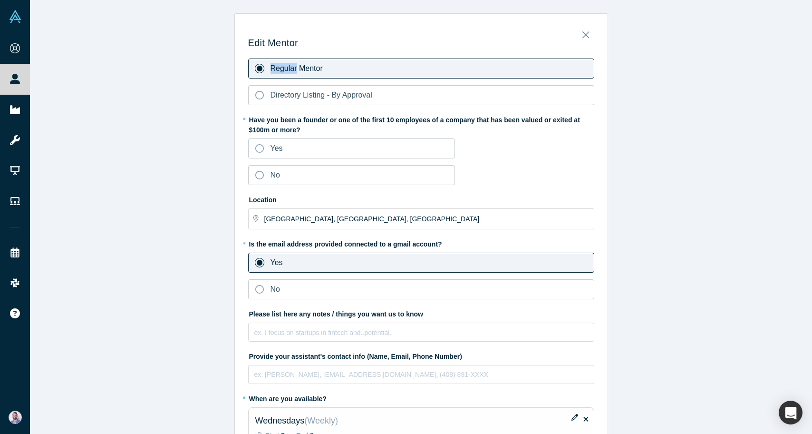
click at [274, 74] on div "Regular Mentor" at bounding box center [297, 68] width 52 height 11
click at [0, 0] on input "Regular Mentor" at bounding box center [0, 0] width 0 height 0
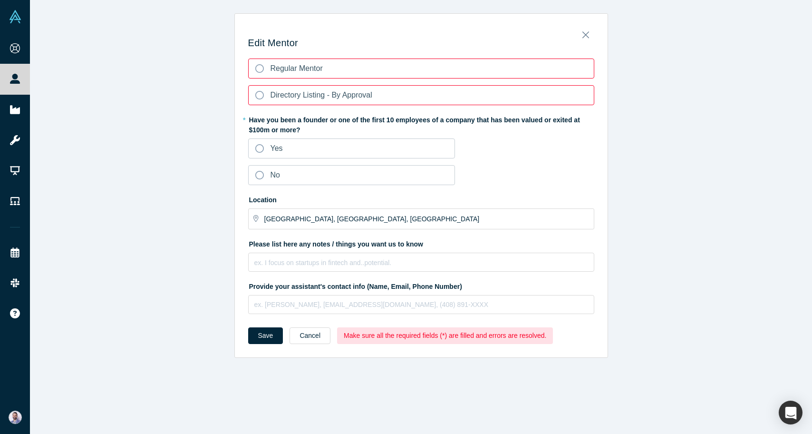
click at [590, 39] on h3 "Edit Mentor" at bounding box center [421, 42] width 346 height 11
click at [584, 36] on icon "Close" at bounding box center [585, 35] width 7 height 7
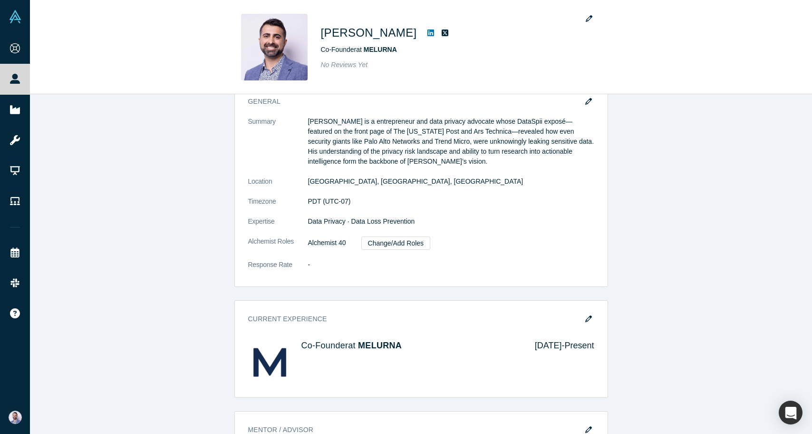
scroll to position [331, 0]
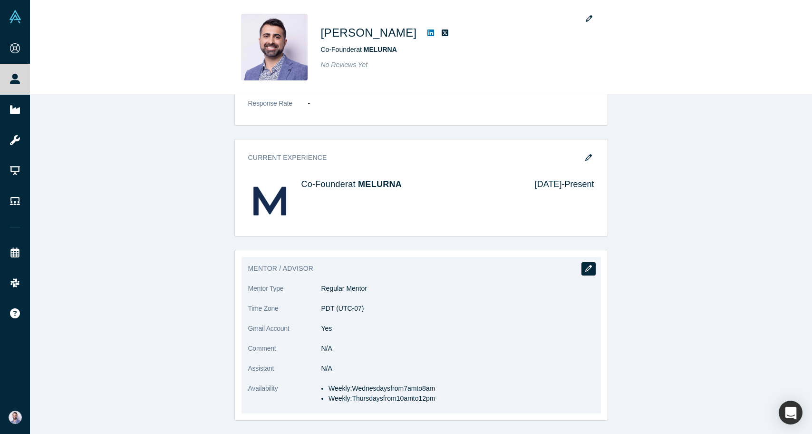
click at [590, 267] on icon "button" at bounding box center [588, 268] width 7 height 7
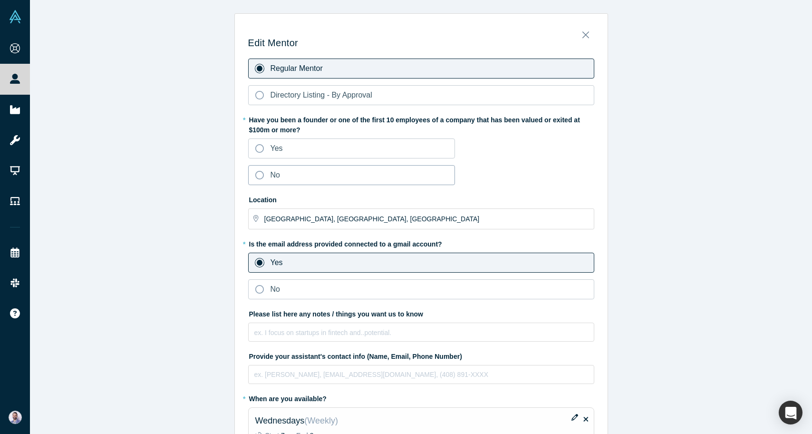
scroll to position [137, 0]
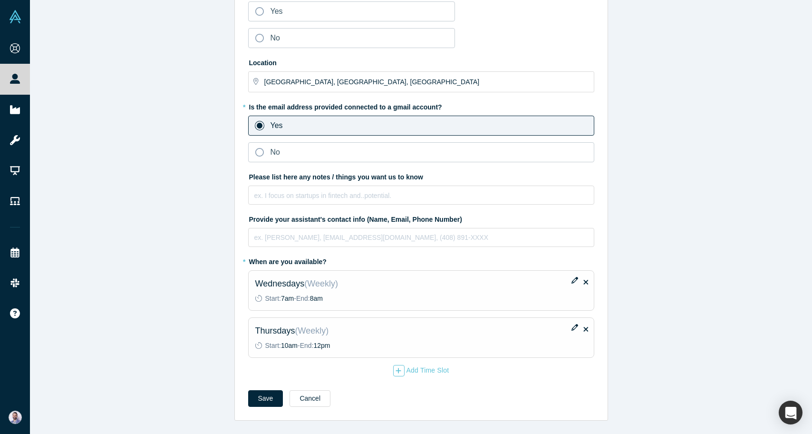
click at [587, 280] on icon at bounding box center [586, 282] width 5 height 5
click at [0, 0] on input "checkbox" at bounding box center [0, 0] width 0 height 0
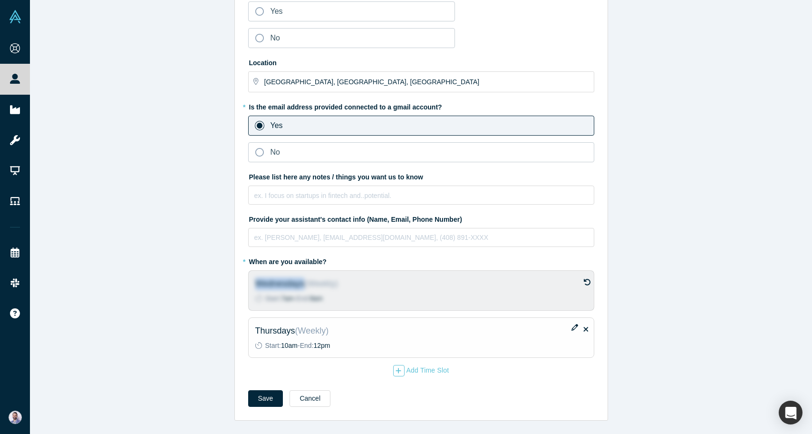
click at [587, 280] on icon at bounding box center [587, 281] width 7 height 7
click at [0, 0] on input "checkbox" at bounding box center [0, 0] width 0 height 0
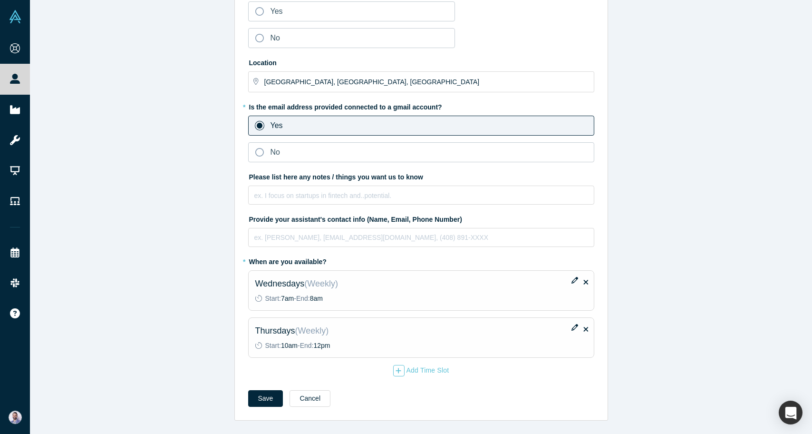
click at [587, 280] on icon at bounding box center [586, 282] width 5 height 5
click at [0, 0] on input "checkbox" at bounding box center [0, 0] width 0 height 0
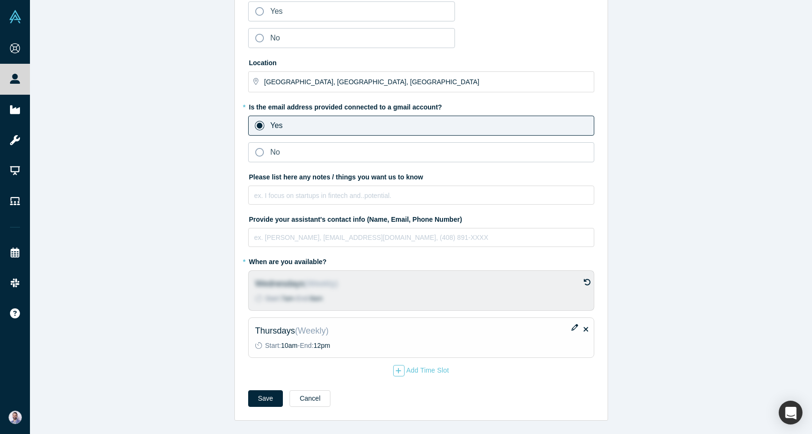
click at [587, 327] on icon at bounding box center [586, 329] width 5 height 5
click at [0, 0] on input "checkbox" at bounding box center [0, 0] width 0 height 0
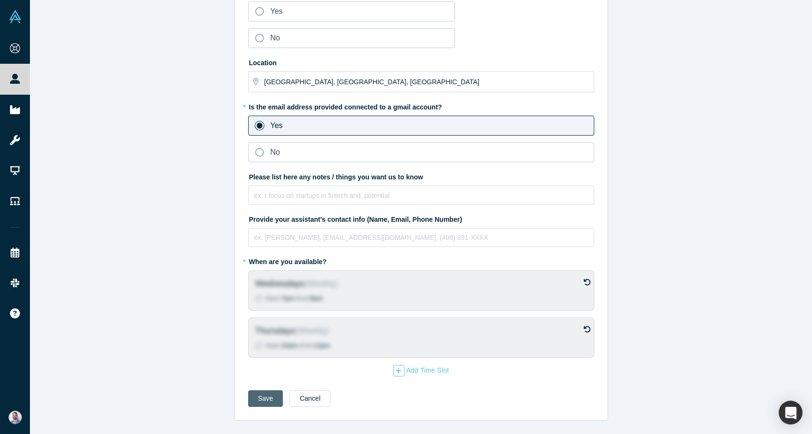
click at [257, 397] on button "Save" at bounding box center [265, 398] width 35 height 17
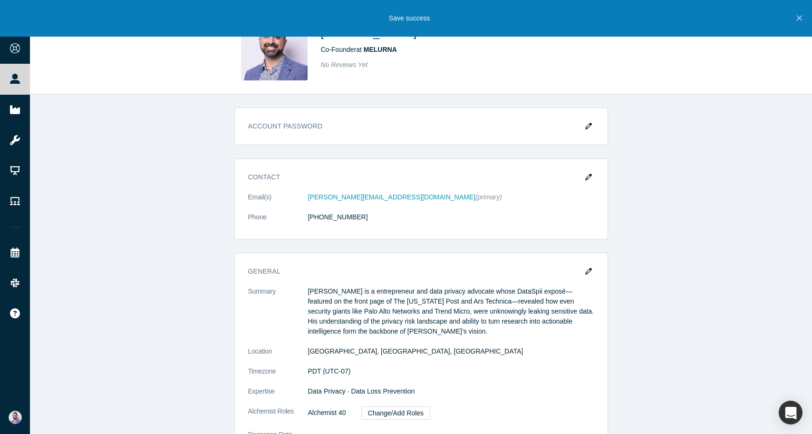
scroll to position [321, 0]
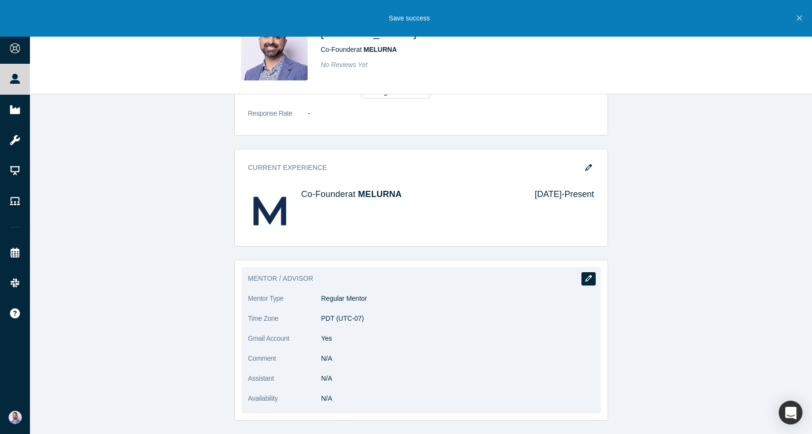
click at [593, 280] on button "button" at bounding box center [589, 278] width 14 height 13
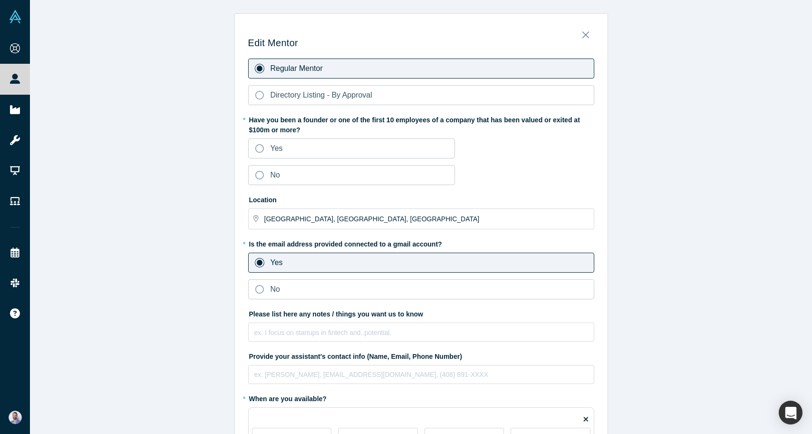
click at [314, 77] on label "Regular Mentor" at bounding box center [421, 68] width 346 height 20
click at [0, 0] on input "Regular Mentor" at bounding box center [0, 0] width 0 height 0
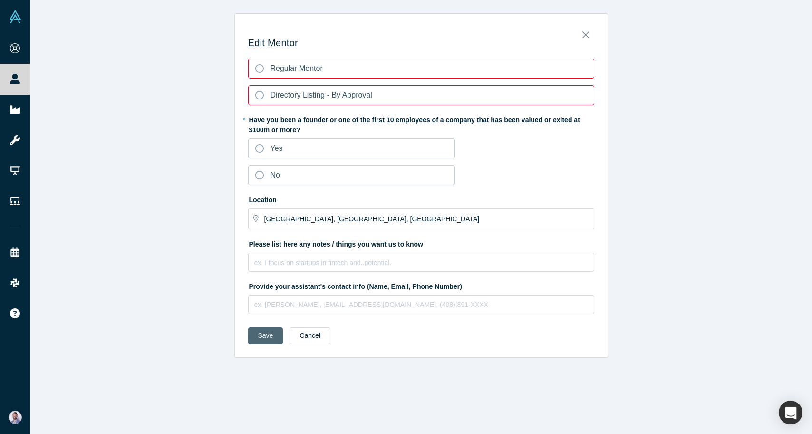
click at [273, 331] on button "Save" at bounding box center [265, 335] width 35 height 17
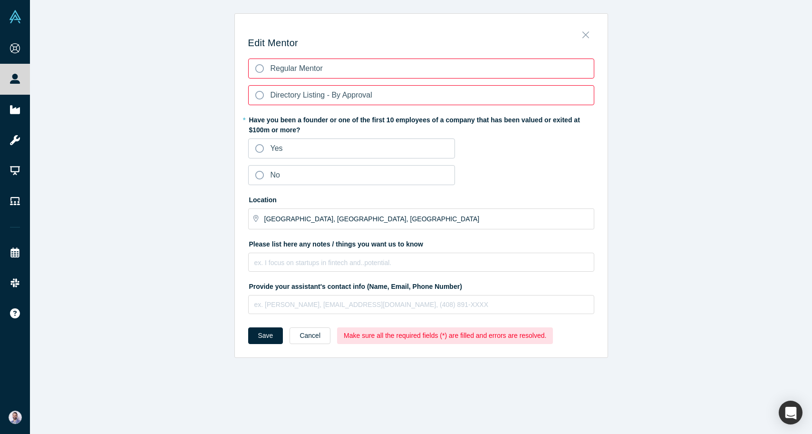
click at [588, 36] on icon "Close" at bounding box center [585, 34] width 7 height 10
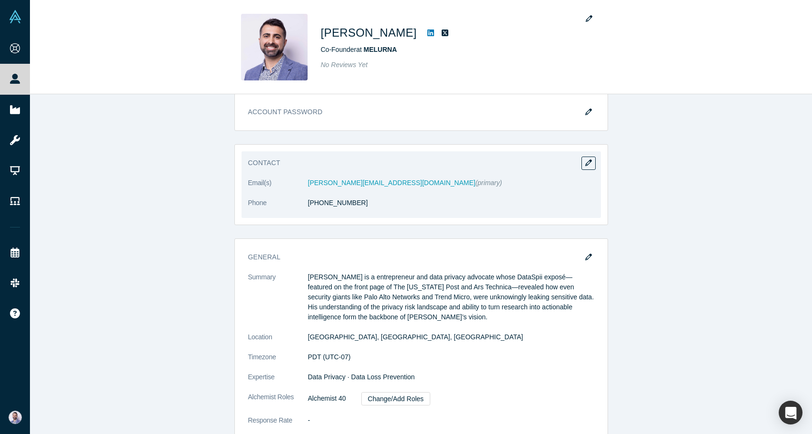
scroll to position [21, 0]
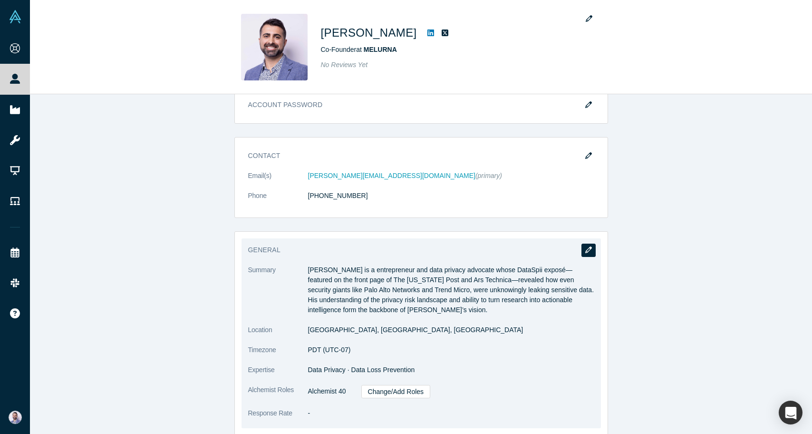
click at [588, 246] on icon "button" at bounding box center [588, 249] width 7 height 7
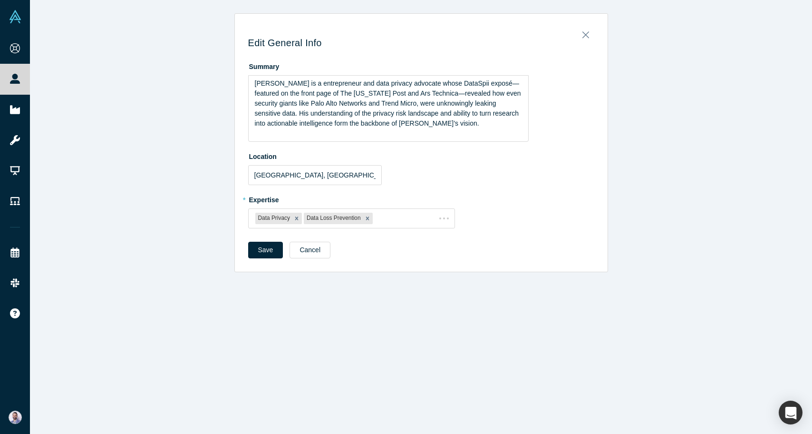
scroll to position [0, 0]
click at [403, 104] on span "Sam Jadali is a entrepreneur and data privacy advocate whose DataSpii exposé—fe…" at bounding box center [389, 103] width 268 height 48
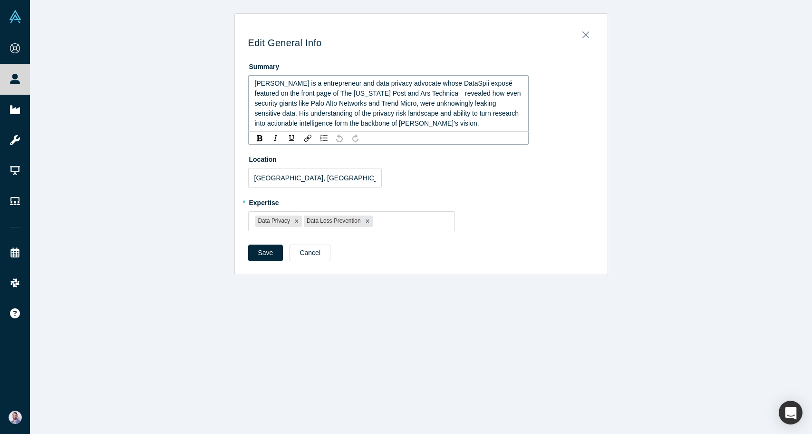
click at [476, 84] on span "Sam Jadali is a entrepreneur and data privacy advocate whose DataSpii exposé—fe…" at bounding box center [389, 103] width 268 height 48
drag, startPoint x: 476, startPoint y: 84, endPoint x: 462, endPoint y: 84, distance: 14.3
click at [462, 84] on span "Sam Jadali is a entrepreneur and data privacy advocate whose DataSpii exposé—fe…" at bounding box center [389, 103] width 268 height 48
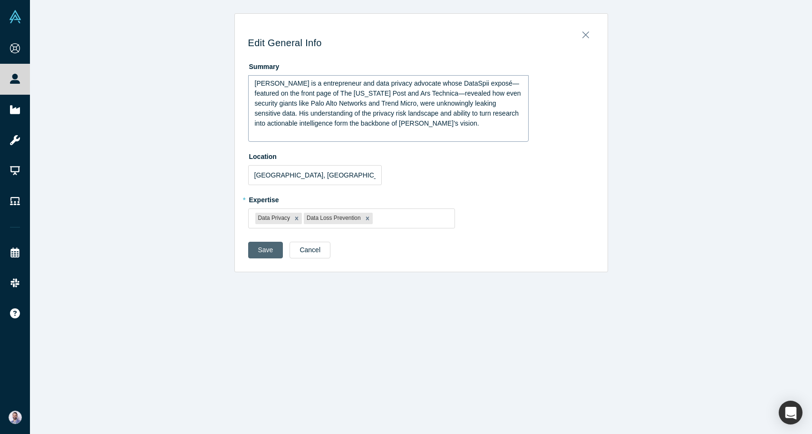
click at [266, 252] on button "Save" at bounding box center [265, 250] width 35 height 17
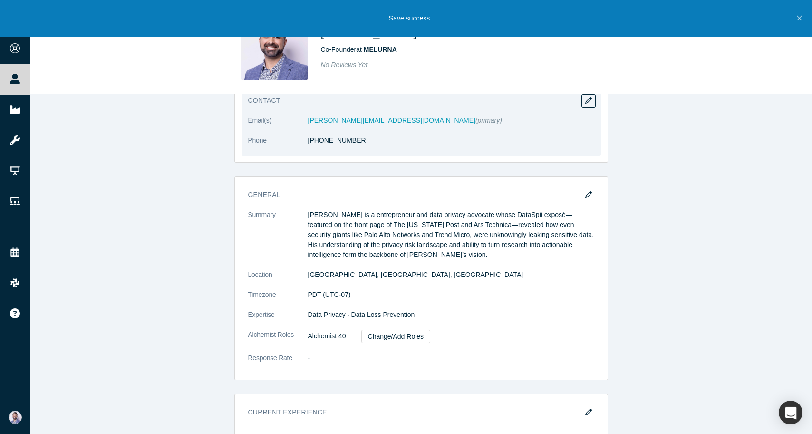
scroll to position [87, 0]
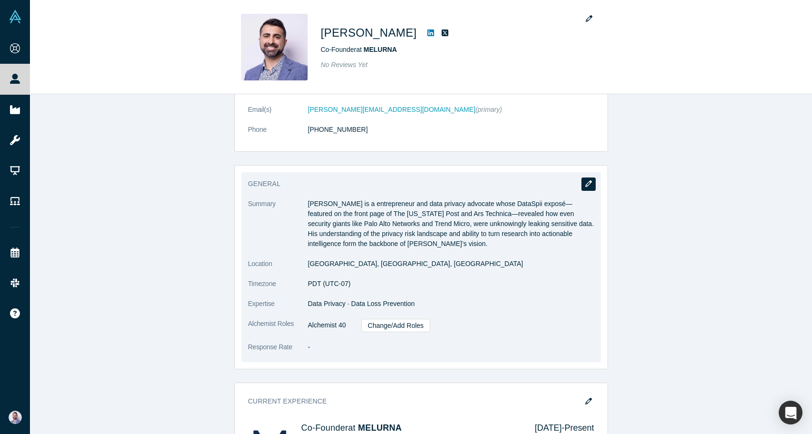
click at [591, 179] on button "button" at bounding box center [589, 183] width 14 height 13
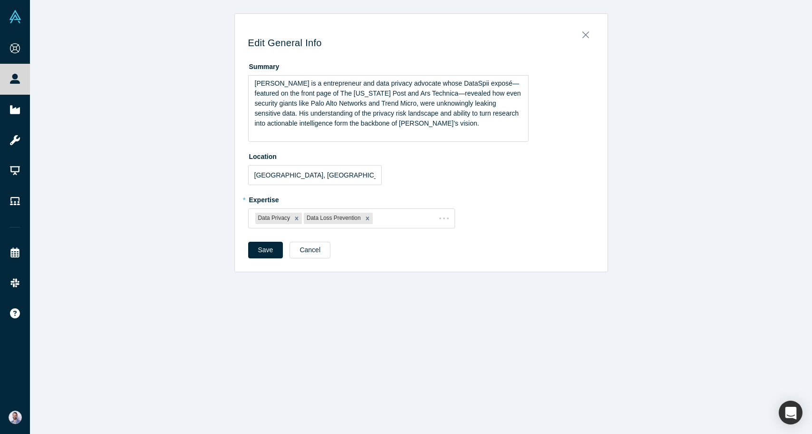
scroll to position [0, 0]
click at [397, 113] on span "Sam Jadali is a entrepreneur and data privacy advocate whose DataSpii exposé—fe…" at bounding box center [389, 103] width 268 height 48
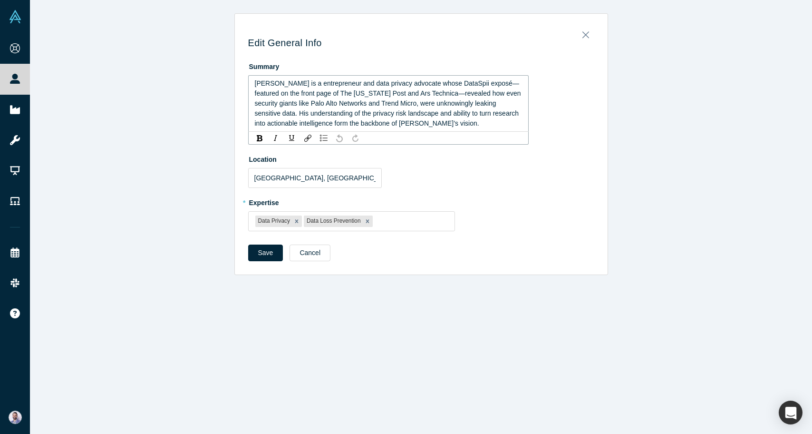
click at [320, 86] on span "Sam Jadali is a entrepreneur and data privacy advocate whose DataSpii exposé—fe…" at bounding box center [389, 103] width 268 height 48
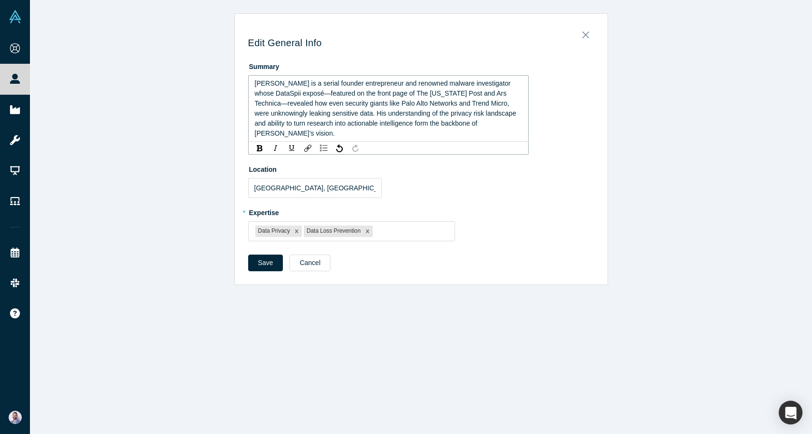
click at [381, 103] on span "Sam Jadali is a serial founder entrepreneur and renowned malware investigator w…" at bounding box center [386, 108] width 263 height 58
click at [270, 254] on button "Save" at bounding box center [265, 262] width 35 height 17
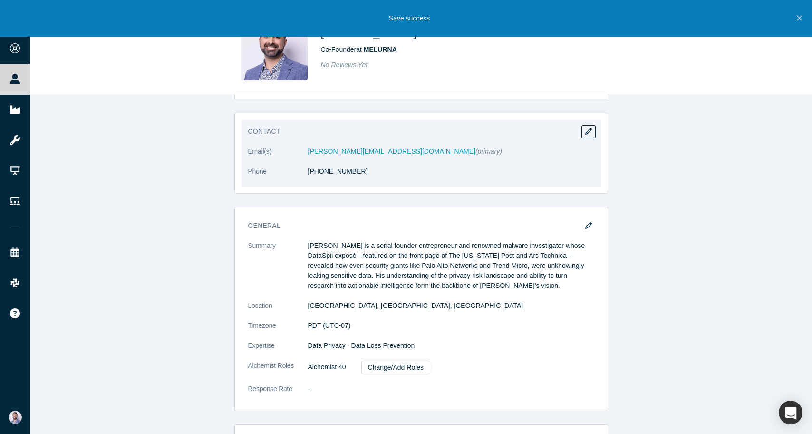
scroll to position [131, 0]
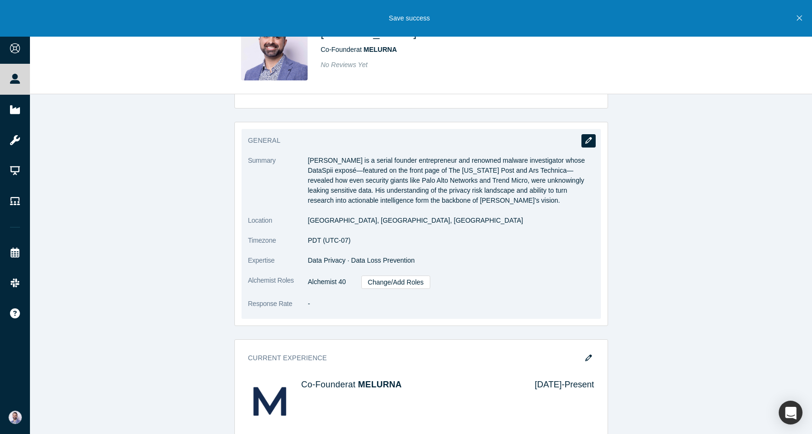
click at [591, 142] on icon "button" at bounding box center [588, 140] width 7 height 7
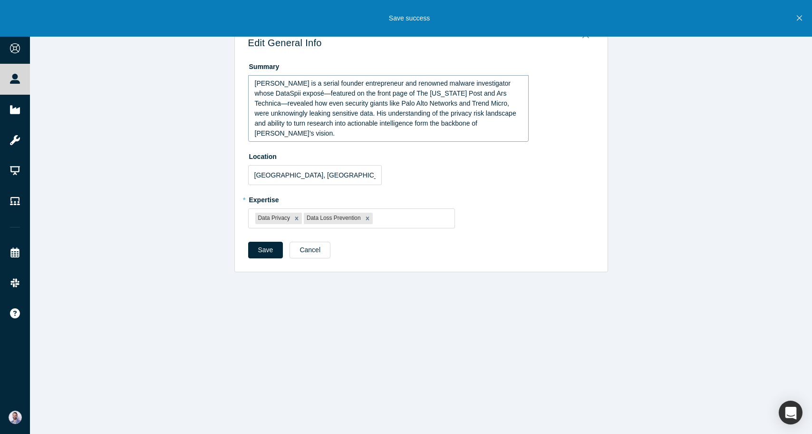
click at [366, 82] on span "Sam Jadali is a serial founder entrepreneur and renowned malware investigator w…" at bounding box center [386, 108] width 263 height 58
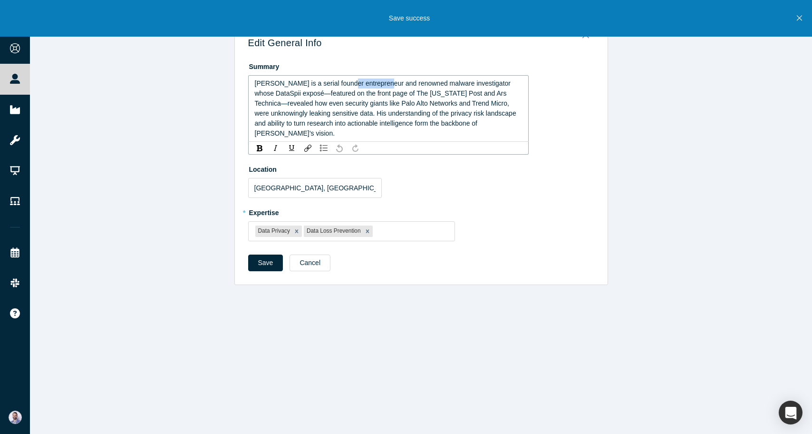
click at [366, 82] on span "Sam Jadali is a serial founder entrepreneur and renowned malware investigator w…" at bounding box center [386, 108] width 263 height 58
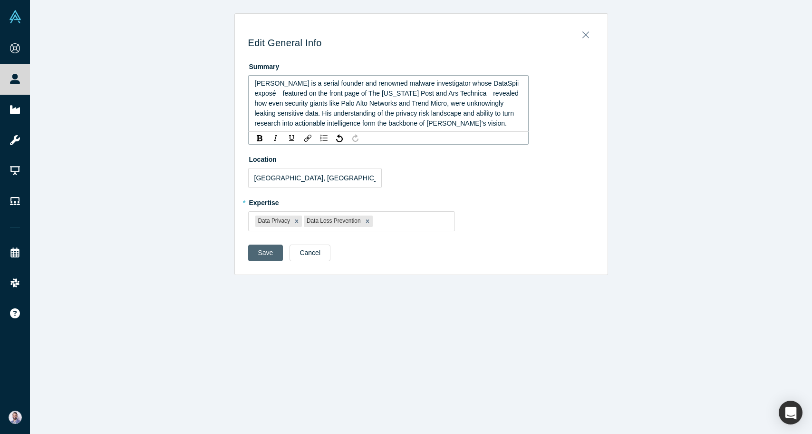
click at [270, 251] on button "Save" at bounding box center [265, 252] width 35 height 17
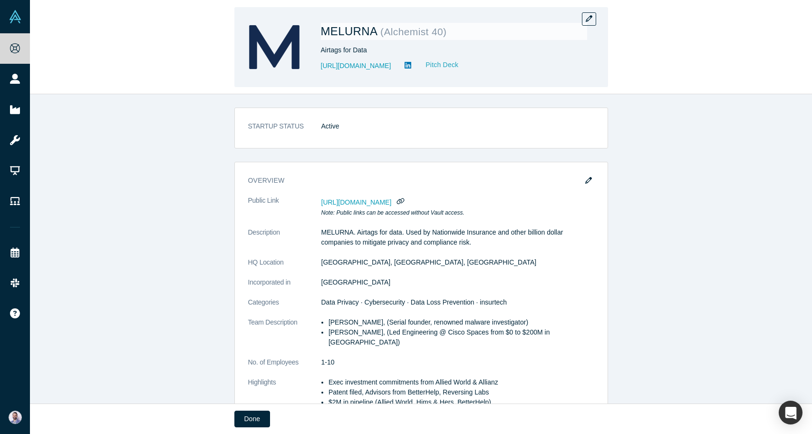
click at [447, 65] on link "Pitch Deck" at bounding box center [437, 64] width 44 height 11
click at [587, 14] on button "button" at bounding box center [589, 18] width 14 height 13
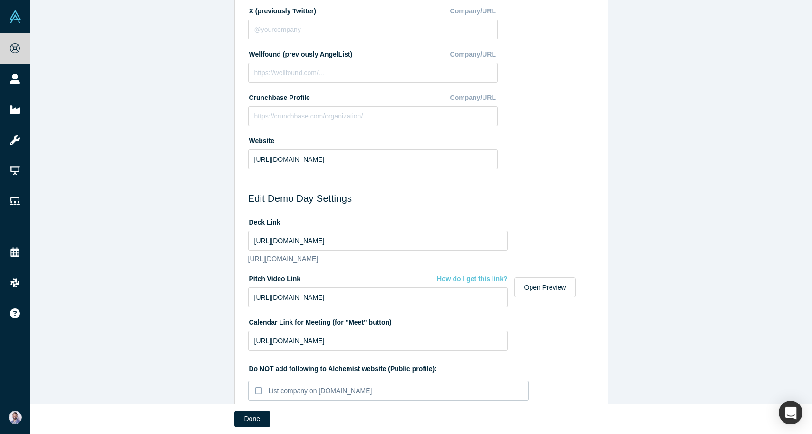
scroll to position [388, 0]
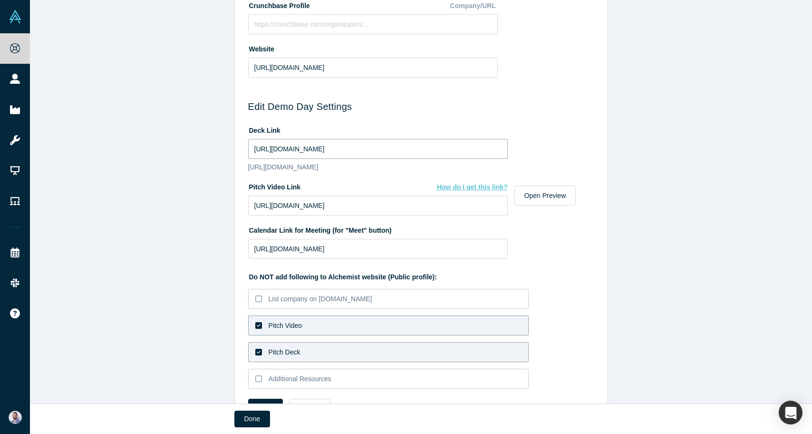
click at [397, 152] on input "https://drive.google.com/file/d/1yA5VAzYPl4qMhfQi6o1OwDpYCSvZvKZi/view?usp=driv…" at bounding box center [378, 149] width 260 height 20
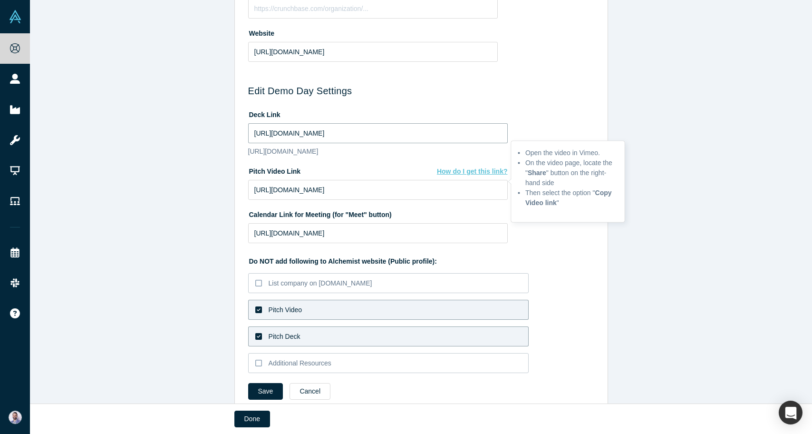
paste input "uwK5mcKjmZrdwsT5iKVroefe52l-TaHE"
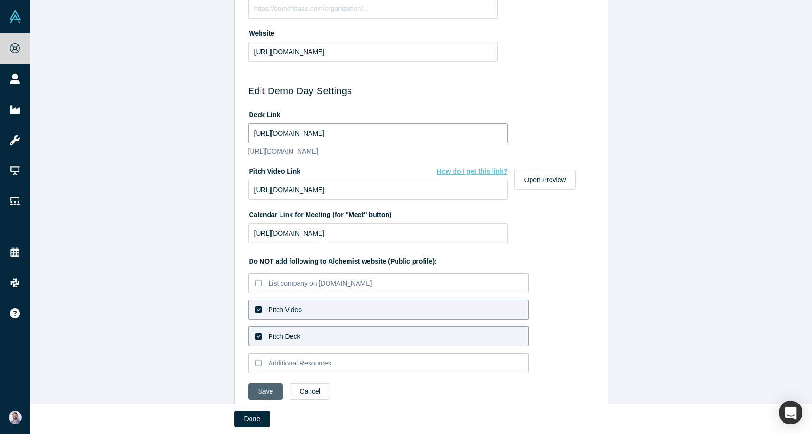
type input "https://drive.google.com/file/d/1uwK5mcKjmZrdwsT5iKVroefe52l-TaHE/view?usp=driv…"
click at [267, 393] on button "Save" at bounding box center [265, 391] width 35 height 17
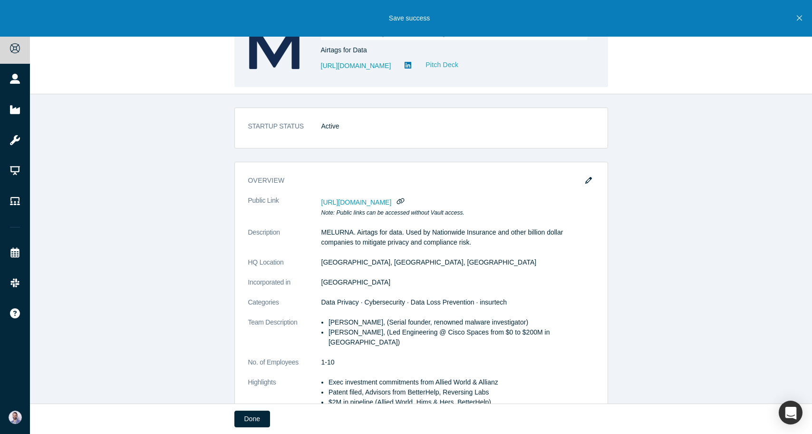
click at [454, 67] on link "Pitch Deck" at bounding box center [437, 64] width 44 height 11
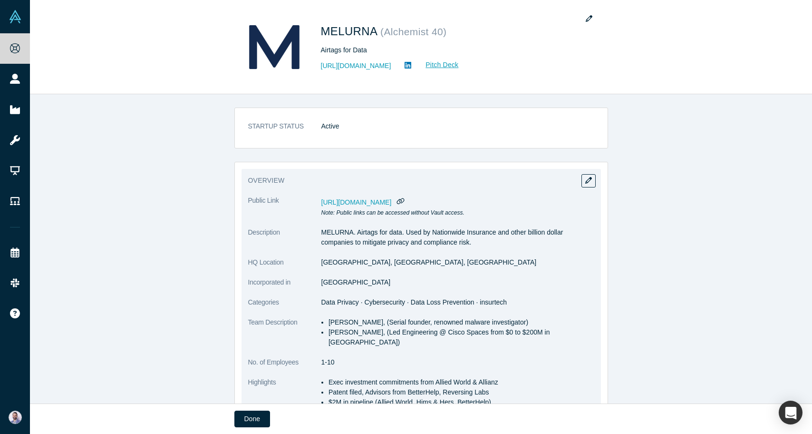
scroll to position [464, 0]
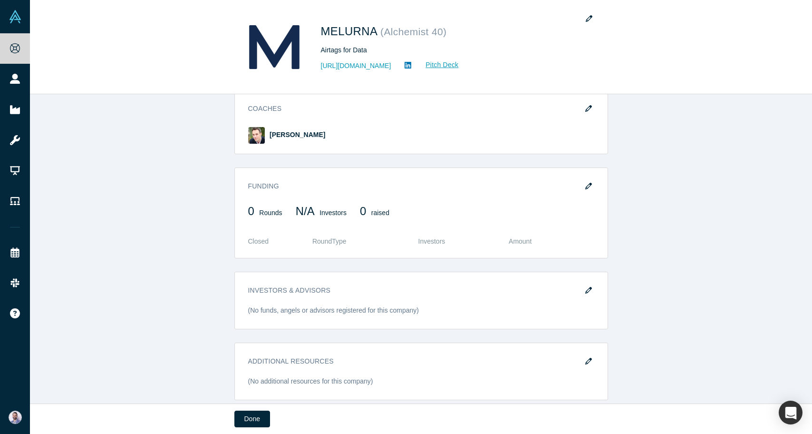
click at [185, 181] on div "STARTUP STATUS Active overview Public Link https://vault.alchemistaccelerator.c…" at bounding box center [421, 248] width 782 height 309
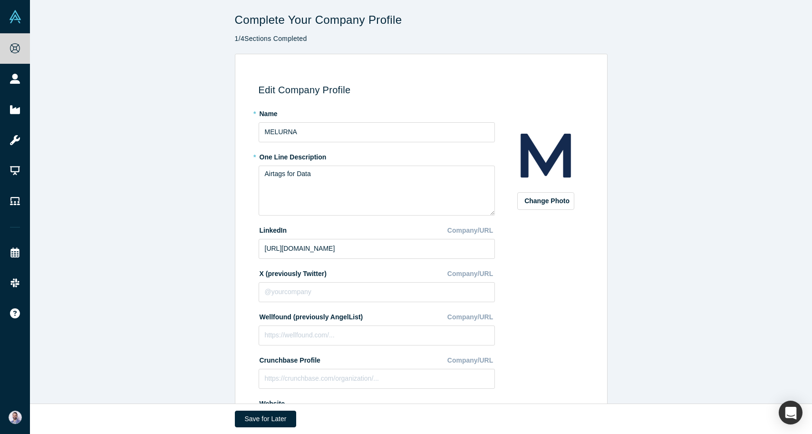
scroll to position [99, 0]
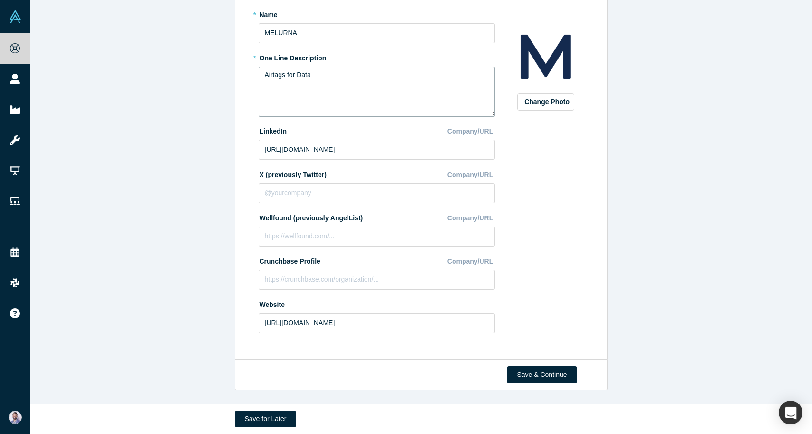
click at [347, 91] on textarea "Airtags for Data" at bounding box center [377, 92] width 236 height 50
type textarea "Airtags for Data"
click at [525, 376] on button "Save & Continue" at bounding box center [542, 374] width 70 height 17
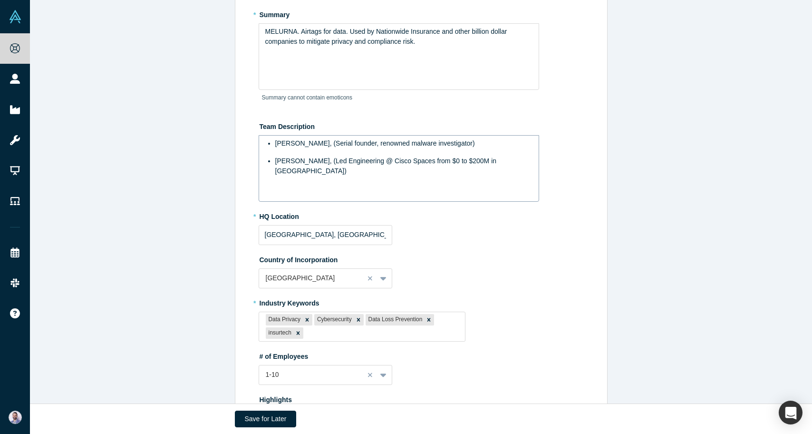
scroll to position [0, 0]
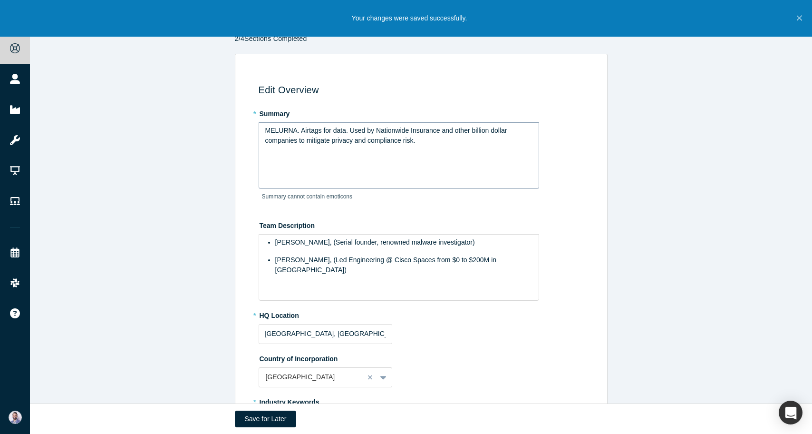
click at [437, 149] on div "MELURNA. Airtags for data. Used by Nationwide Insurance and other billion dolla…" at bounding box center [399, 155] width 281 height 67
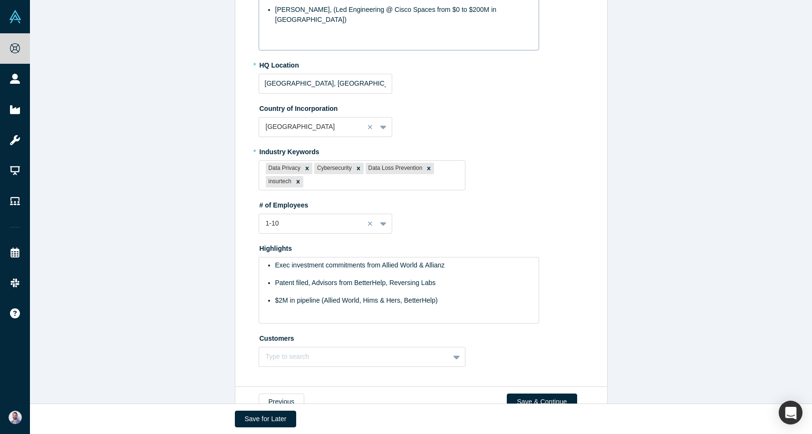
scroll to position [277, 0]
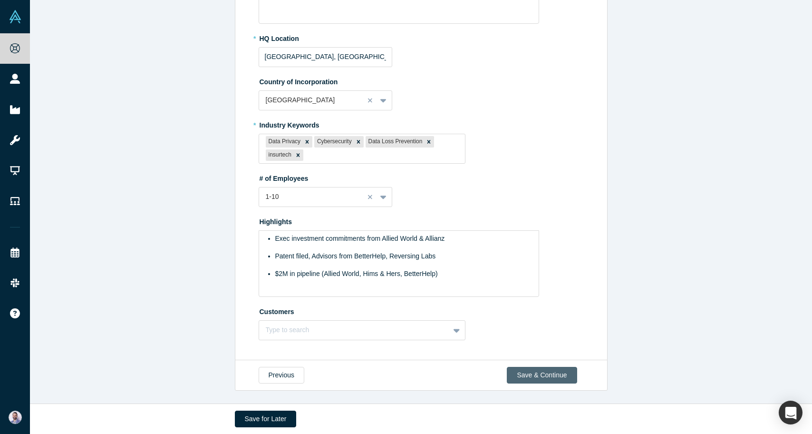
click at [562, 380] on button "Save & Continue" at bounding box center [542, 375] width 70 height 17
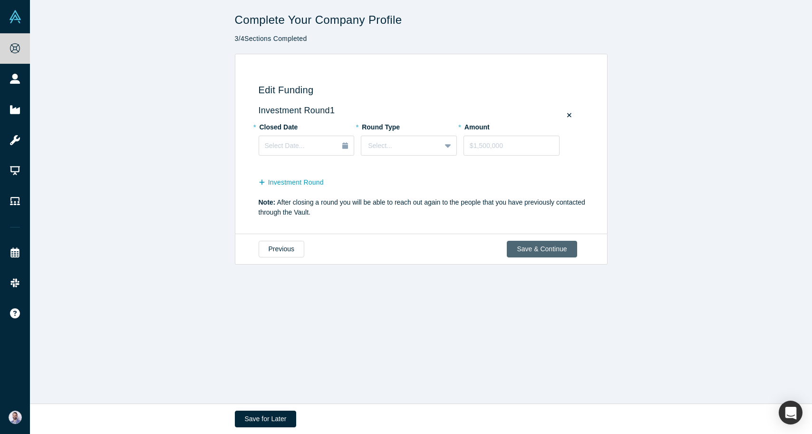
scroll to position [0, 0]
click at [561, 245] on button "Save & Continue" at bounding box center [542, 249] width 70 height 17
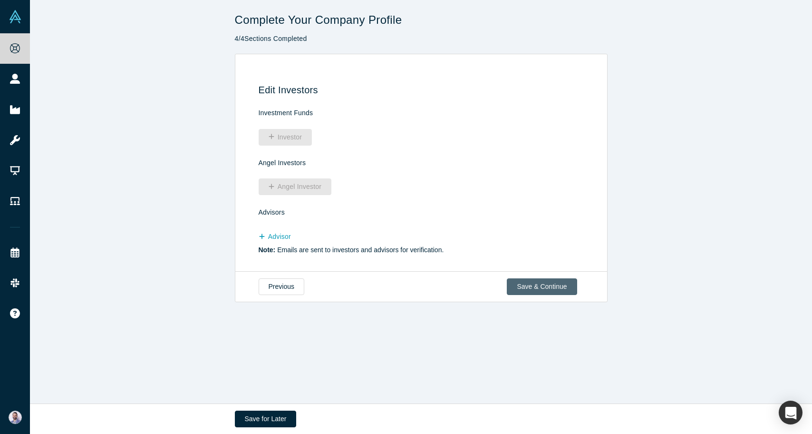
click at [544, 291] on button "Save & Continue" at bounding box center [542, 286] width 70 height 17
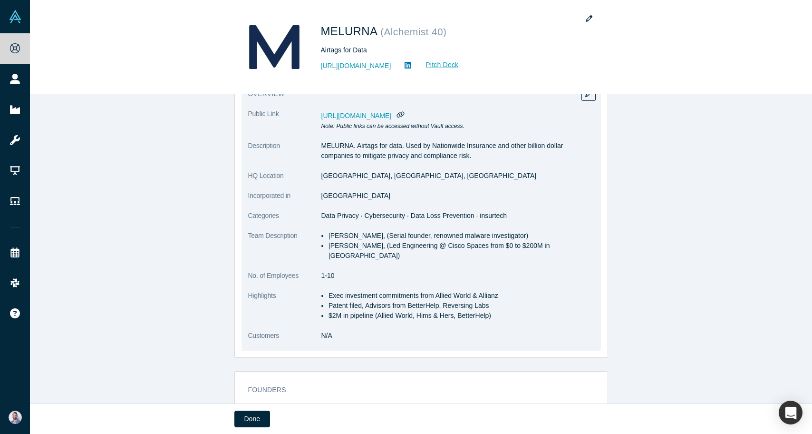
scroll to position [80, 0]
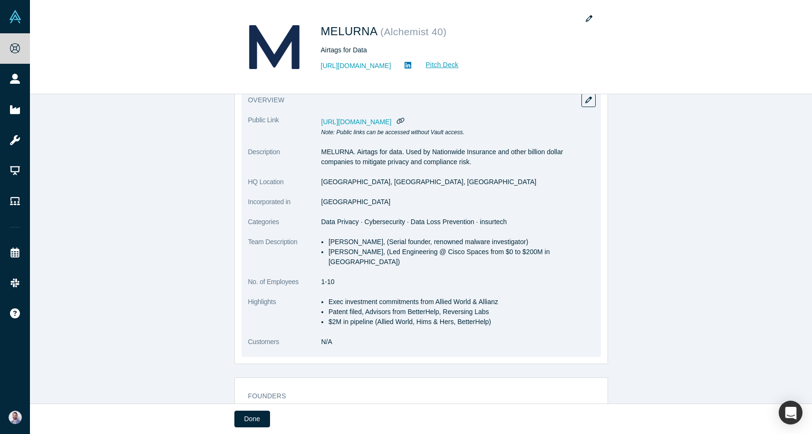
click at [581, 105] on div "overview Public Link https://vault.alchemistaccelerator.com/companies/public/me…" at bounding box center [421, 222] width 359 height 268
click at [593, 102] on button "button" at bounding box center [589, 100] width 14 height 13
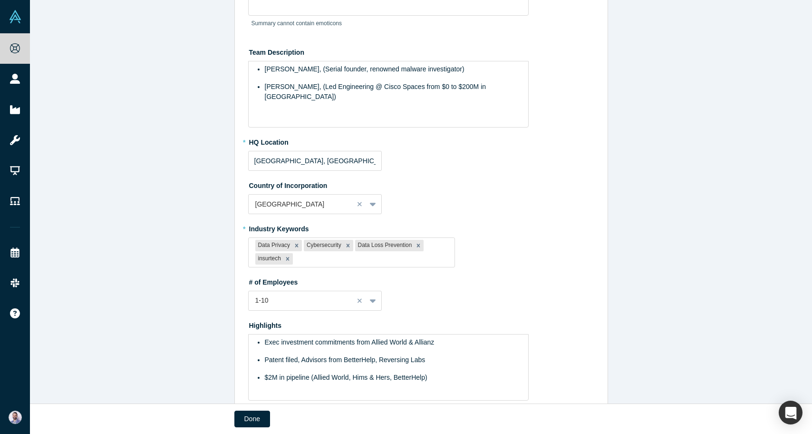
scroll to position [223, 0]
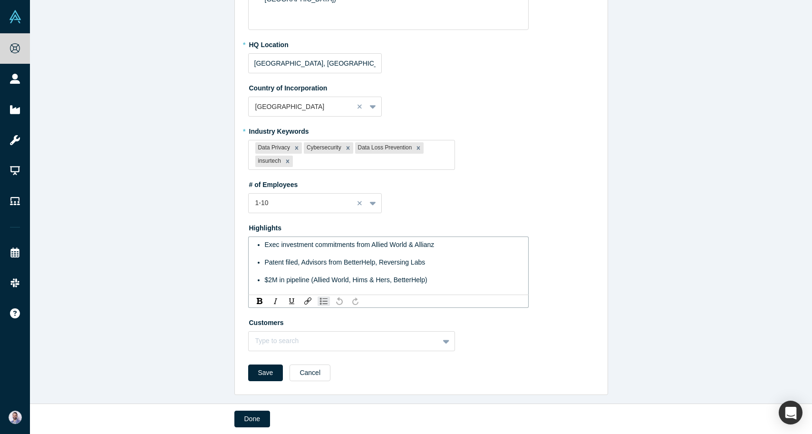
click at [442, 262] on div "Patent filed, Advisors from BetterHelp, Reversing Labs" at bounding box center [394, 262] width 258 height 10
click at [306, 373] on button "Cancel" at bounding box center [310, 372] width 41 height 17
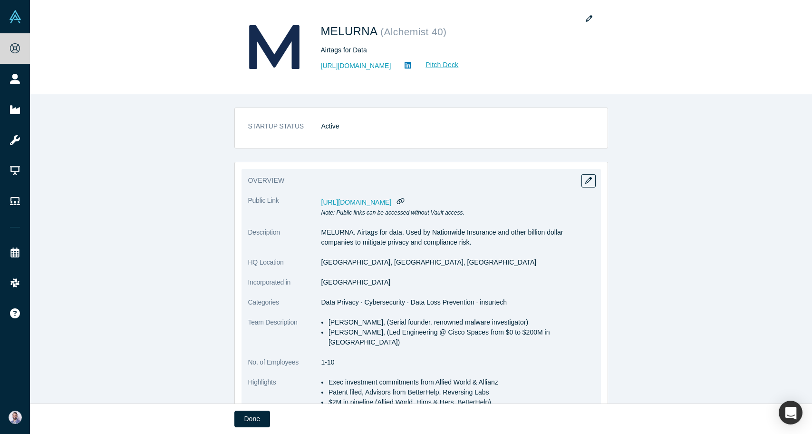
scroll to position [175, 0]
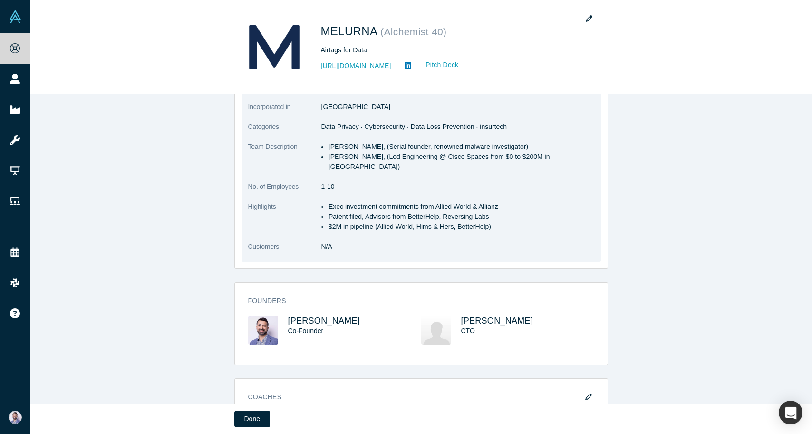
click at [313, 250] on dt "Customers" at bounding box center [284, 252] width 73 height 20
